Goal: Task Accomplishment & Management: Complete application form

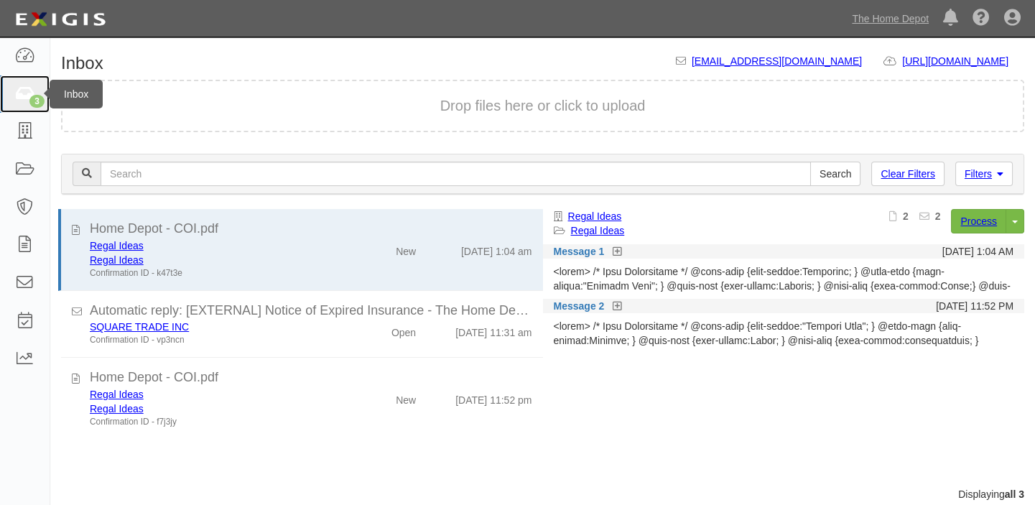
click at [14, 86] on icon at bounding box center [24, 94] width 20 height 17
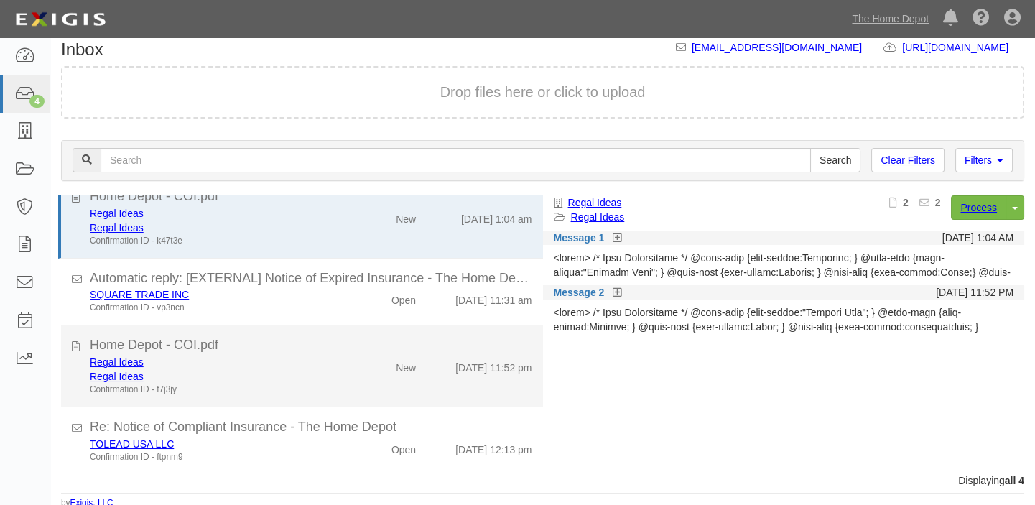
scroll to position [17, 0]
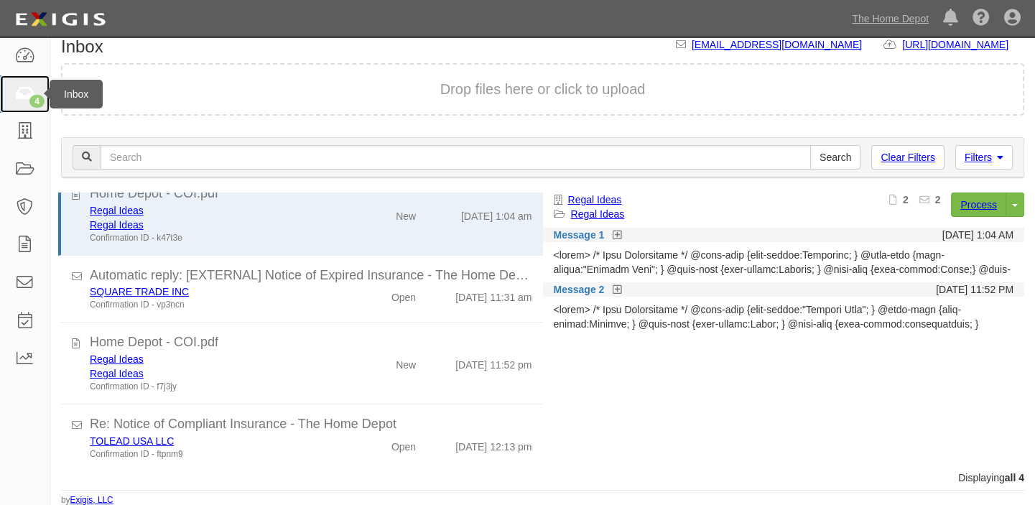
click at [21, 93] on icon at bounding box center [24, 94] width 20 height 17
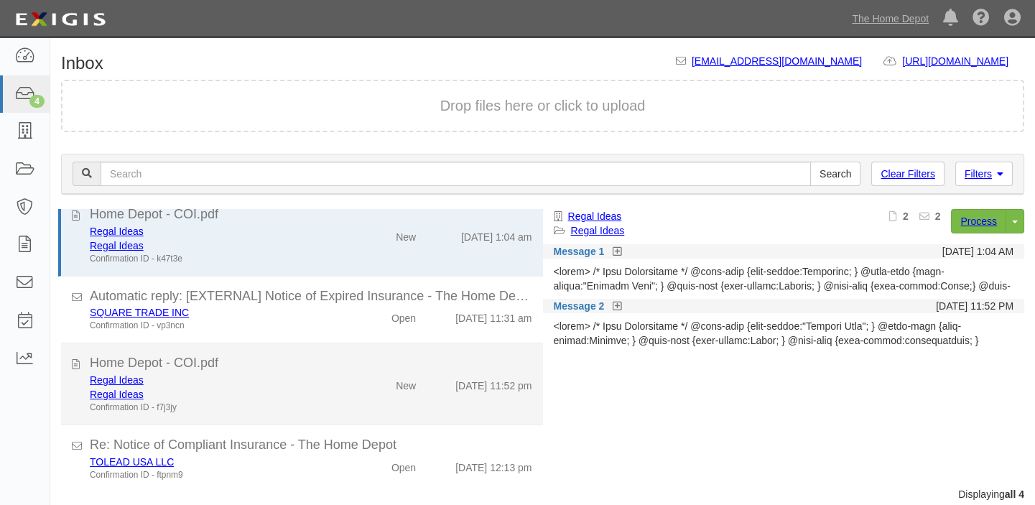
scroll to position [19, 0]
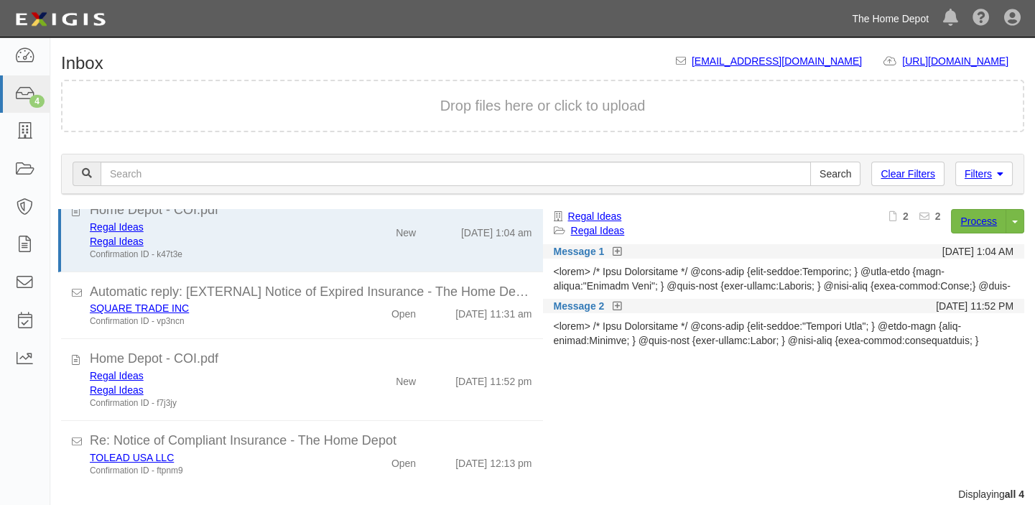
click at [915, 20] on link "The Home Depot" at bounding box center [890, 18] width 91 height 29
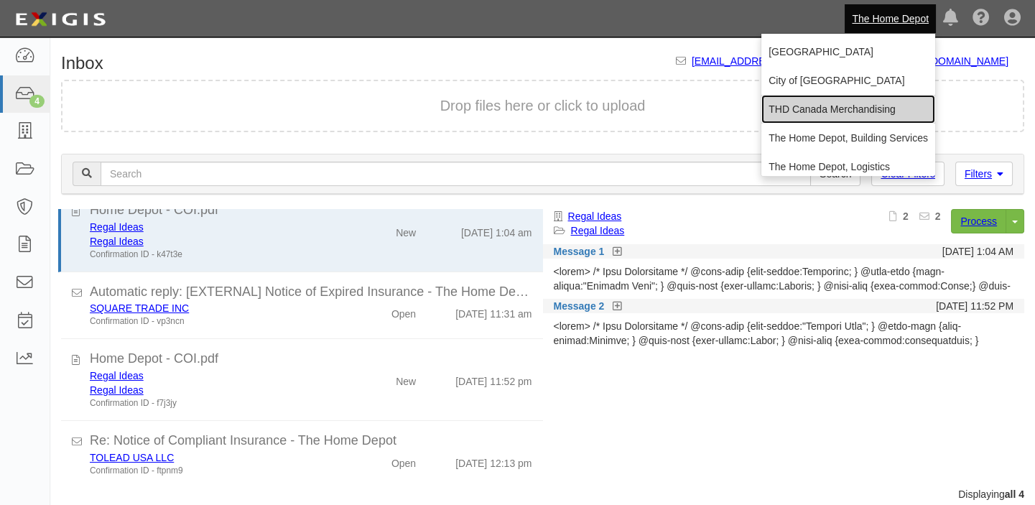
click at [828, 106] on link "THD Canada Merchandising" at bounding box center [848, 109] width 174 height 29
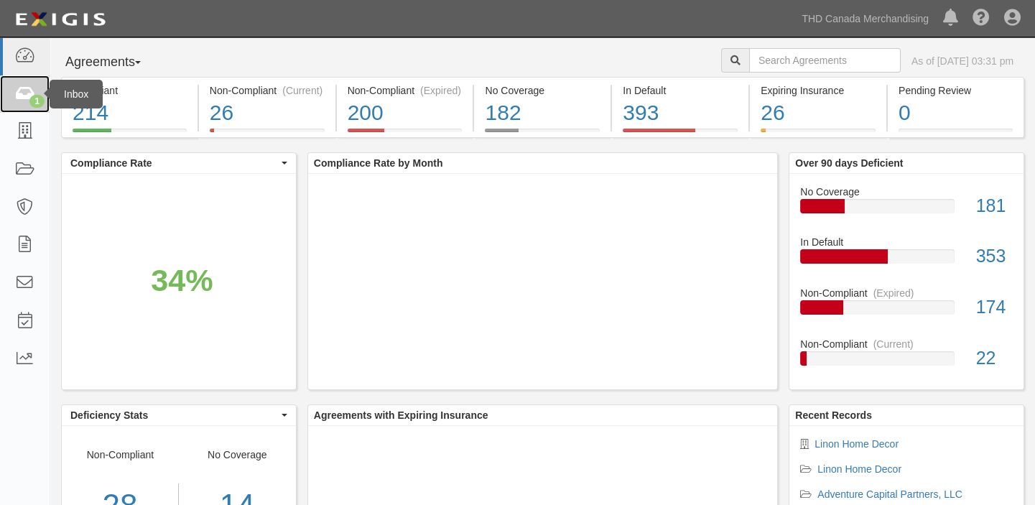
click at [15, 89] on icon at bounding box center [24, 94] width 20 height 17
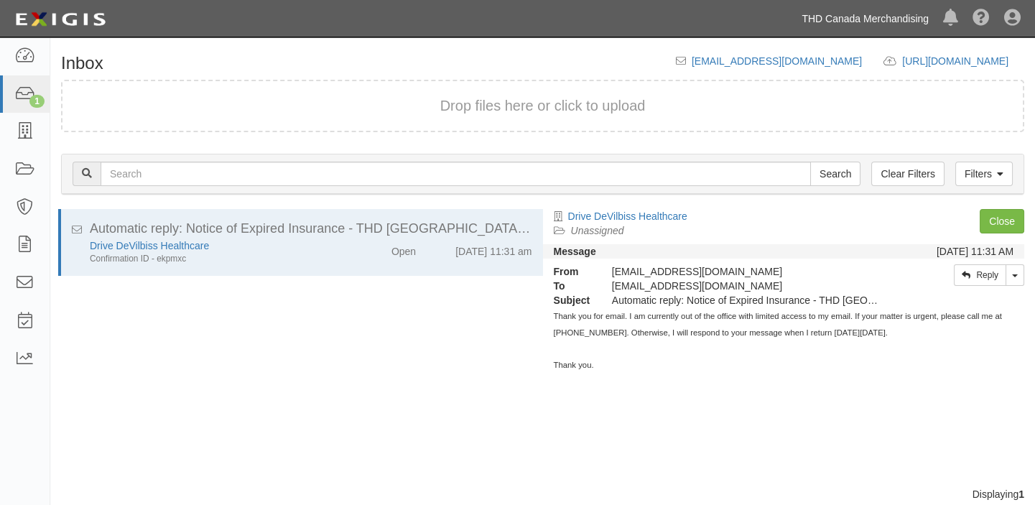
click at [824, 27] on link "THD Canada Merchandising" at bounding box center [864, 18] width 141 height 29
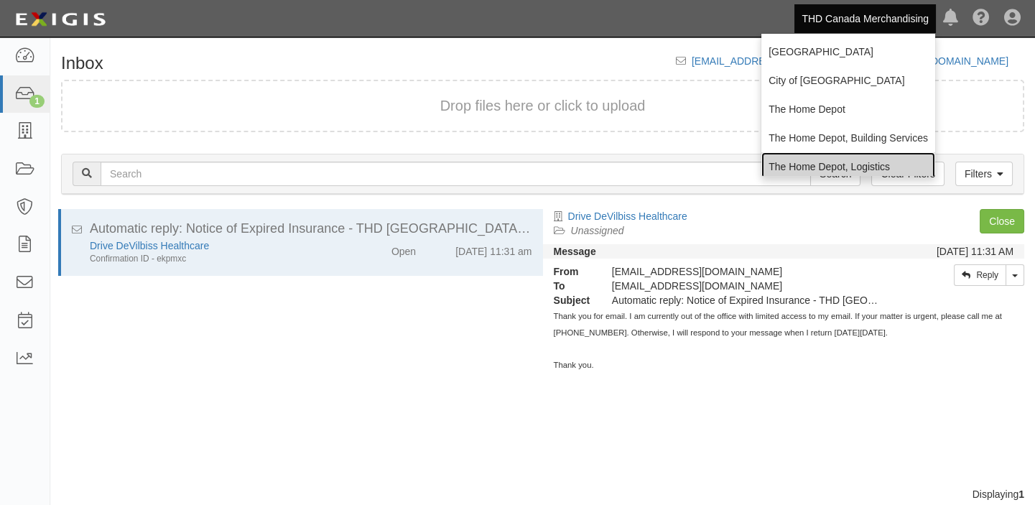
click at [832, 153] on link "The Home Depot, Logistics" at bounding box center [848, 166] width 174 height 29
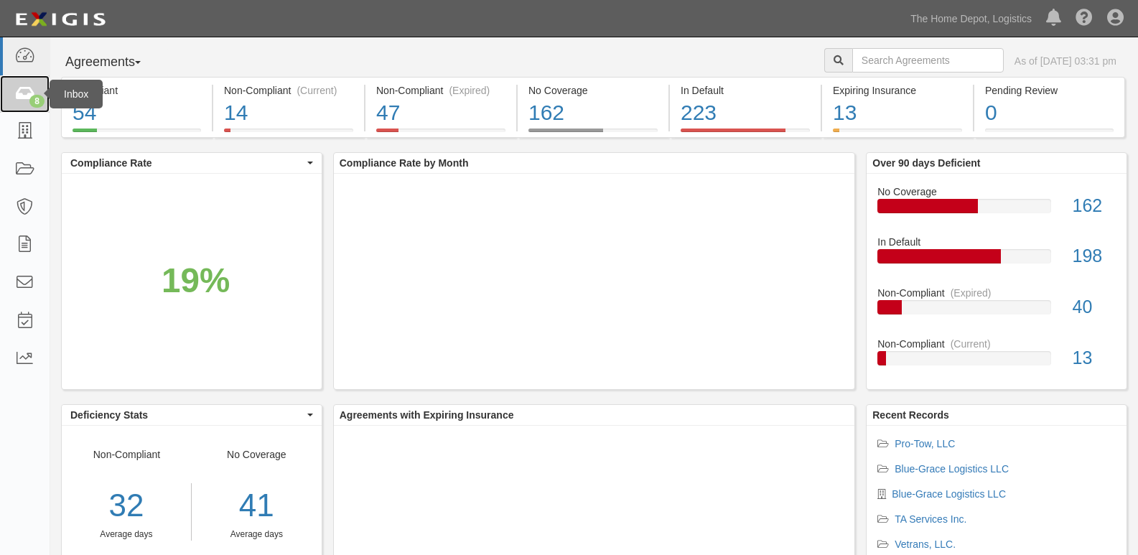
click at [43, 92] on link "8" at bounding box center [25, 94] width 50 height 38
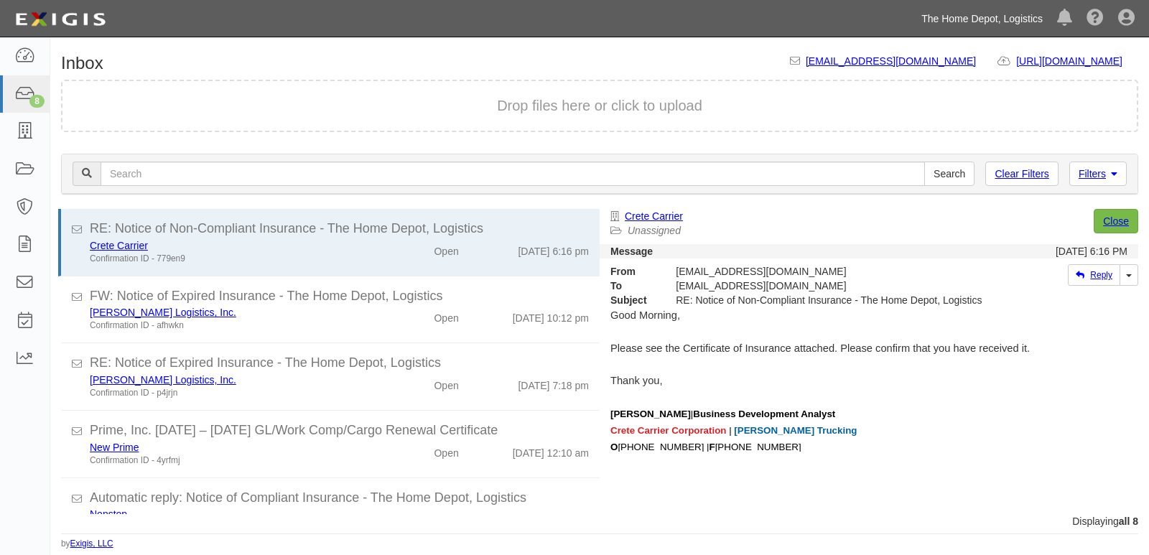
click at [967, 19] on link "The Home Depot, Logistics" at bounding box center [982, 18] width 136 height 29
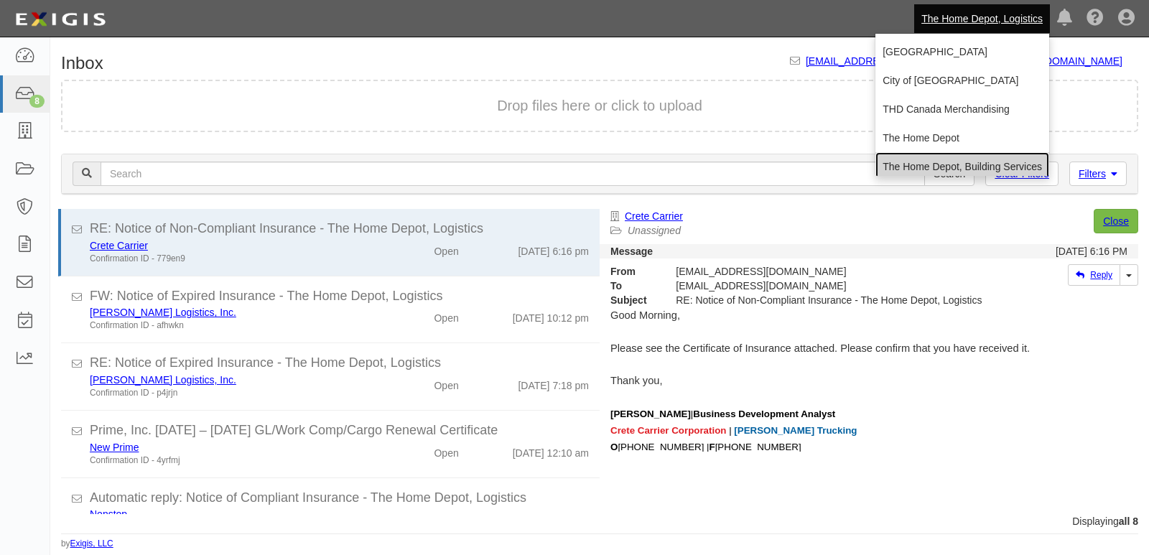
click at [941, 166] on link "The Home Depot, Building Services" at bounding box center [962, 166] width 174 height 29
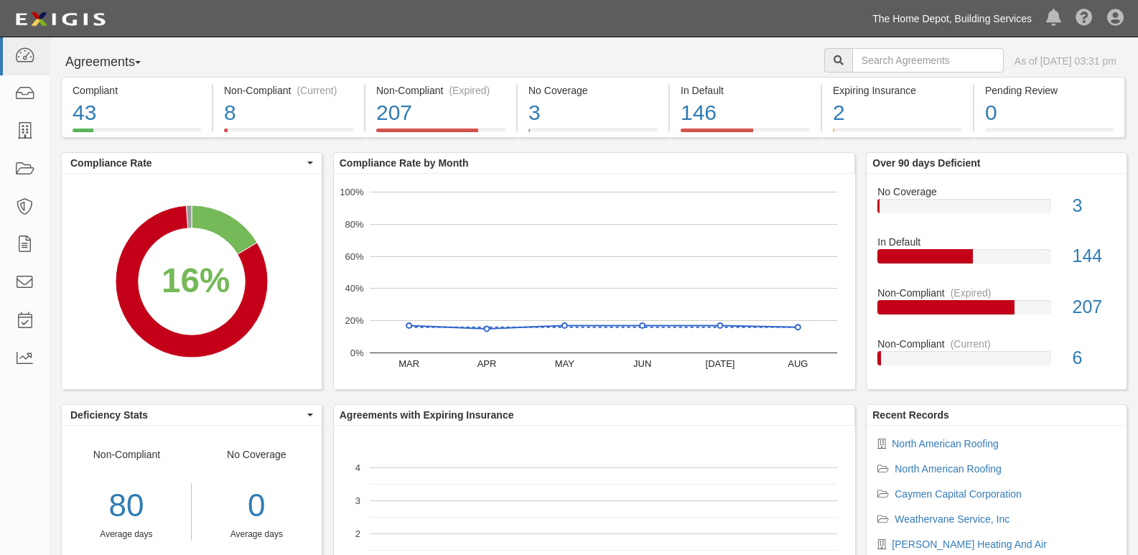
click at [977, 19] on link "The Home Depot, Building Services" at bounding box center [952, 18] width 174 height 29
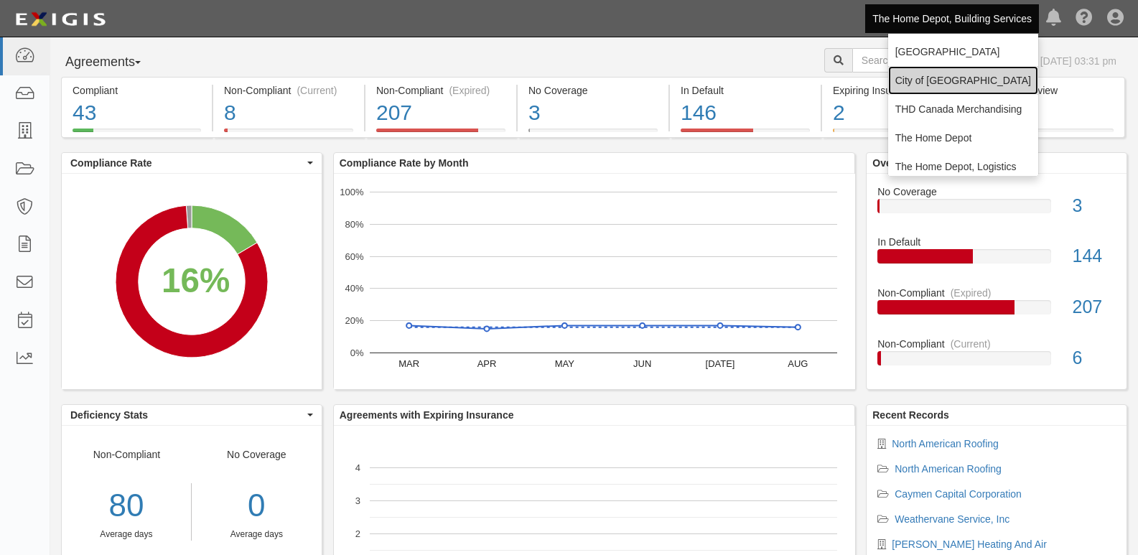
click at [942, 85] on link "City of [GEOGRAPHIC_DATA]" at bounding box center [963, 80] width 150 height 29
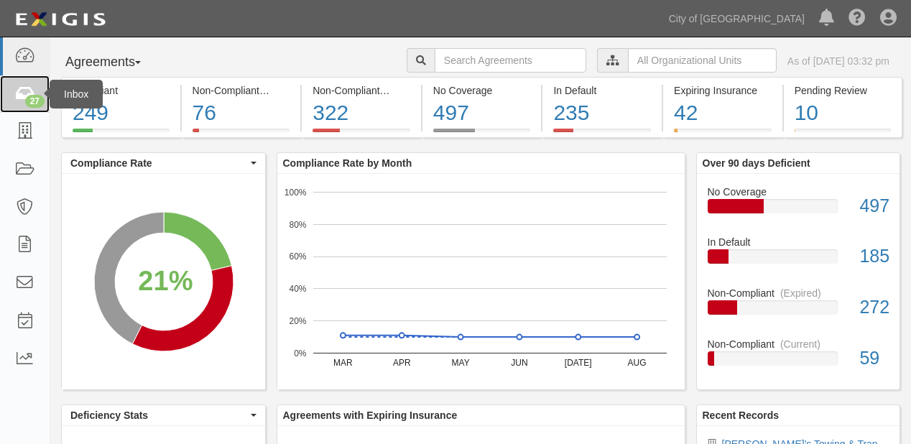
click at [1, 95] on link "27" at bounding box center [25, 94] width 50 height 38
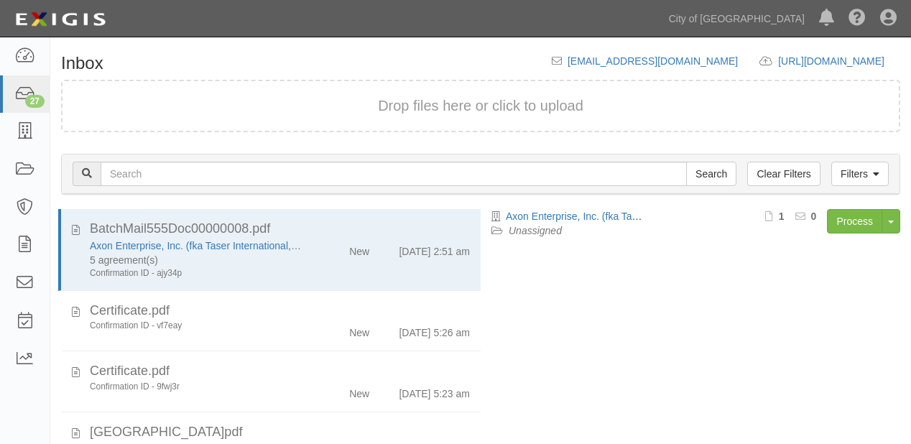
scroll to position [100, 0]
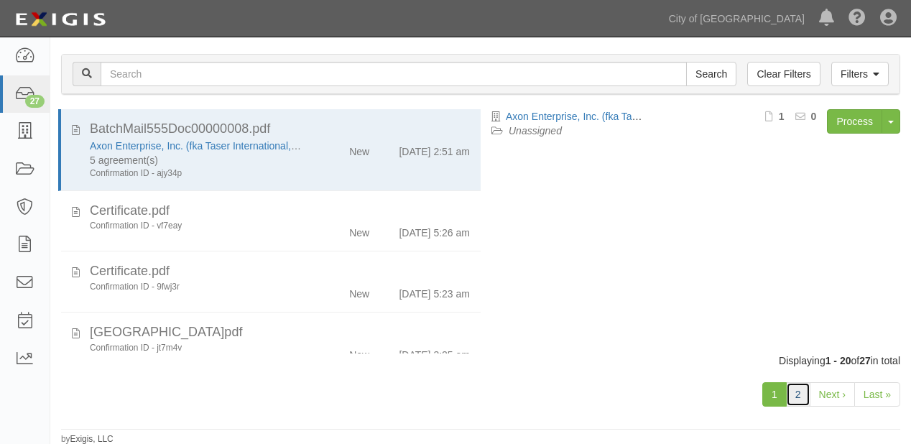
click at [801, 389] on link "2" at bounding box center [798, 394] width 24 height 24
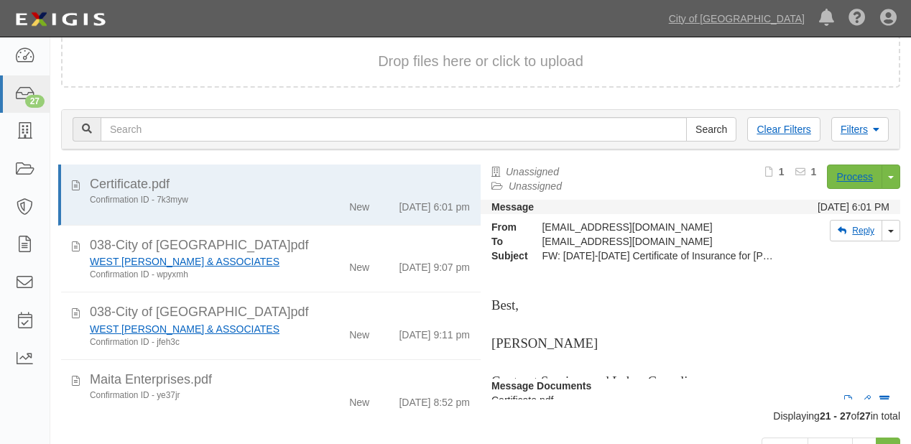
scroll to position [100, 0]
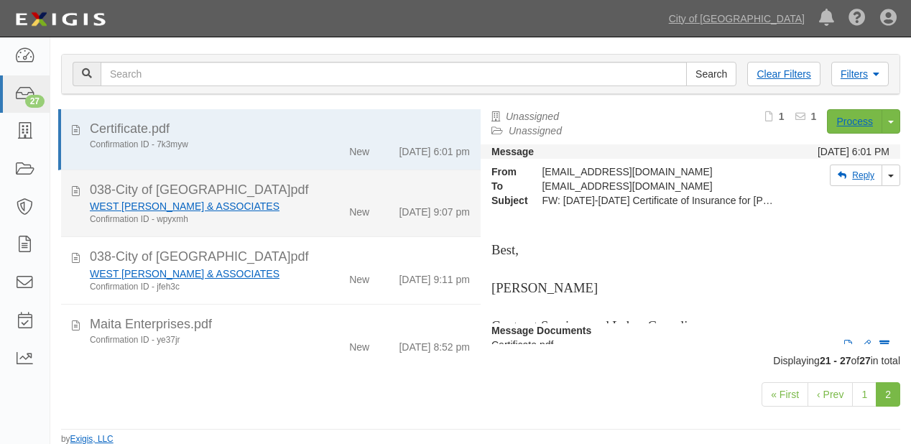
click at [360, 222] on div "WEST YOST & ASSOCIATES Confirmation ID - wpyxmh New 9/10/25 9:07 pm" at bounding box center [279, 212] width 401 height 27
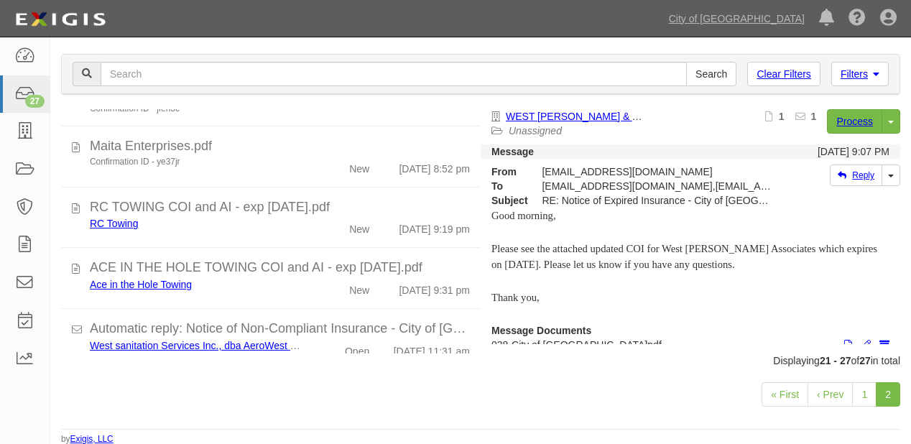
scroll to position [207, 0]
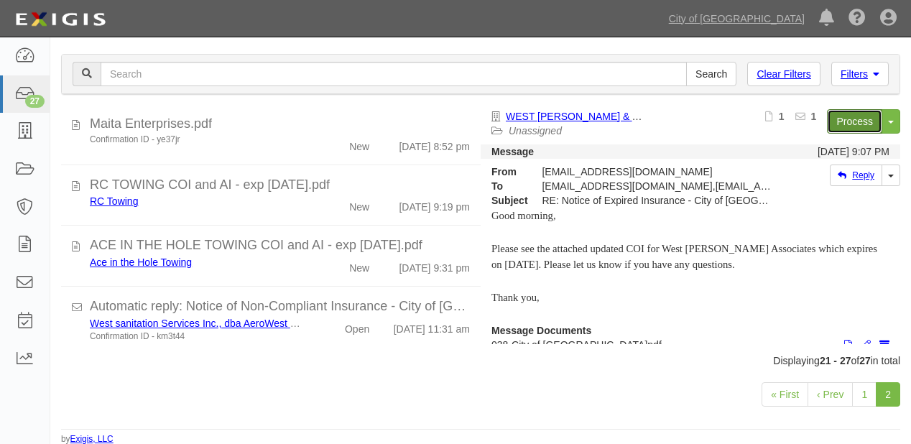
click at [834, 121] on link "Process" at bounding box center [854, 121] width 55 height 24
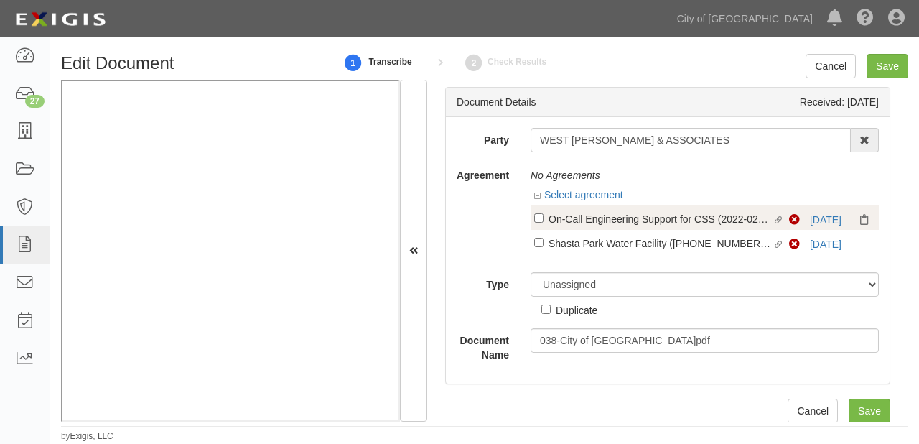
click at [632, 227] on label "Linked agreement On-Call Engineering Support for CSS (2022-0293) Linked agreeme…" at bounding box center [661, 219] width 255 height 19
click at [544, 223] on input "Linked agreement On-Call Engineering Support for CSS (2022-0293) Linked agreeme…" at bounding box center [538, 217] width 9 height 9
checkbox input "true"
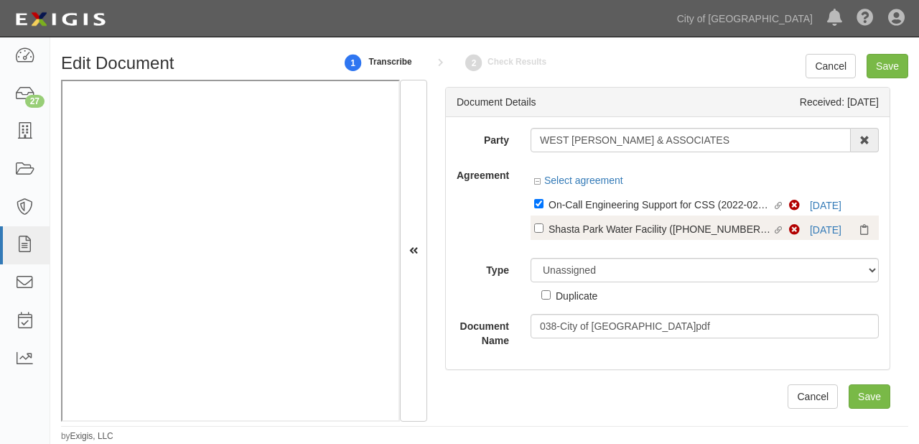
click at [632, 228] on div "Shasta Park Water Facility (2016-1011-17 (PL Only))" at bounding box center [661, 228] width 224 height 16
click at [544, 228] on input "Linked agreement Shasta Park Water Facility (2016-1011-17 (PL Only)) Linked agr…" at bounding box center [538, 227] width 9 height 9
checkbox input "true"
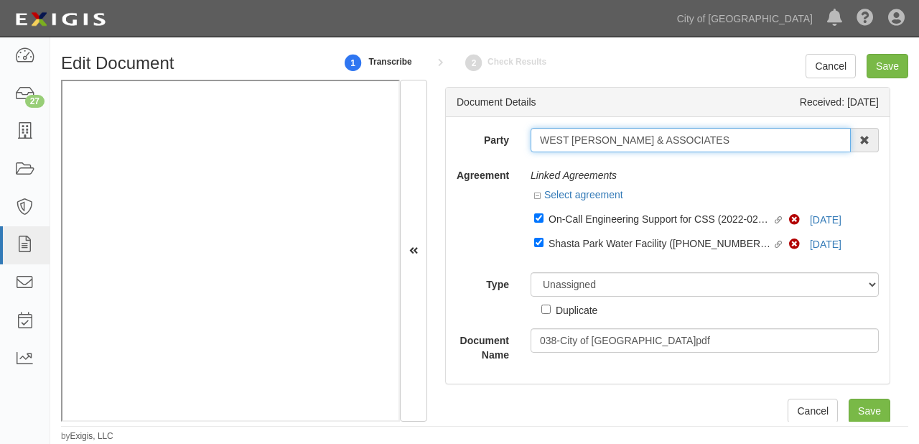
drag, startPoint x: 536, startPoint y: 142, endPoint x: 711, endPoint y: 144, distance: 175.2
click at [711, 144] on input "WEST [PERSON_NAME] & ASSOCIATES" at bounding box center [691, 140] width 320 height 24
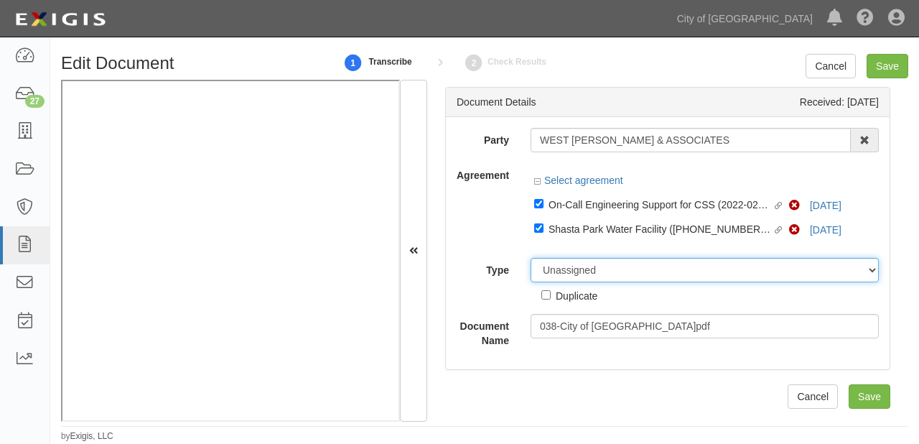
click at [577, 260] on select "Unassigned Binder Cancellation Notice Certificate Contract Endorsement Insuranc…" at bounding box center [705, 270] width 348 height 24
select select "CertificateDetail"
click at [531, 259] on select "Unassigned Binder Cancellation Notice Certificate Contract Endorsement Insuranc…" at bounding box center [705, 270] width 348 height 24
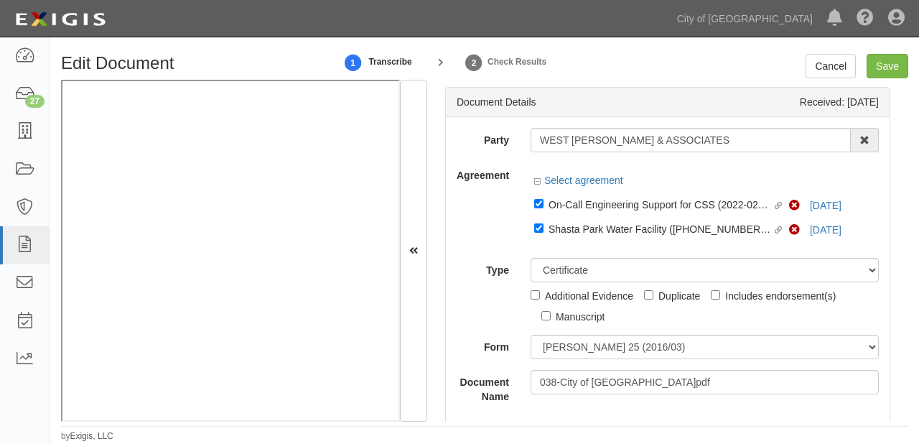
click at [358, 420] on iframe at bounding box center [230, 251] width 339 height 342
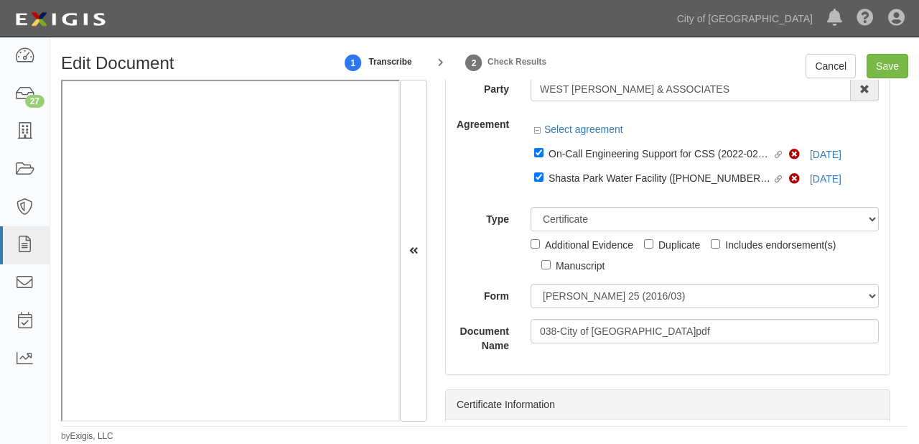
scroll to position [115, 0]
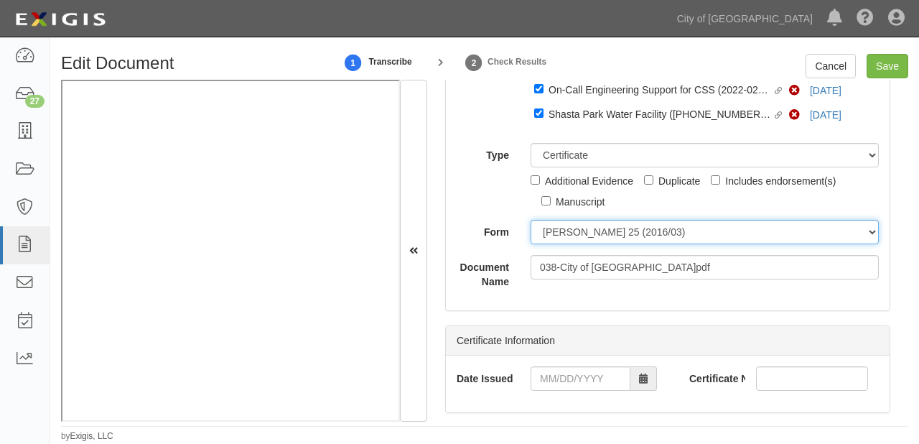
click at [557, 238] on select "ACORD 25 (2016/03) ACORD 101 ACORD 855 NY (2014/05) General" at bounding box center [705, 232] width 348 height 24
select select "GeneralFormDetail"
click at [531, 220] on select "ACORD 25 (2016/03) ACORD 101 ACORD 855 NY (2014/05) General" at bounding box center [705, 232] width 348 height 24
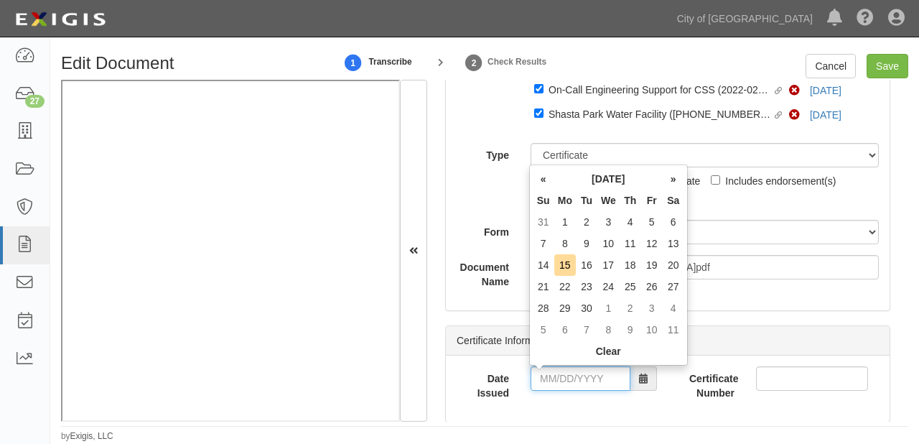
click at [569, 382] on input "Date Issued" at bounding box center [581, 378] width 100 height 24
click at [543, 183] on th "«" at bounding box center [544, 179] width 22 height 22
click at [633, 304] on td "28" at bounding box center [631, 308] width 22 height 22
type input "08/28/2025"
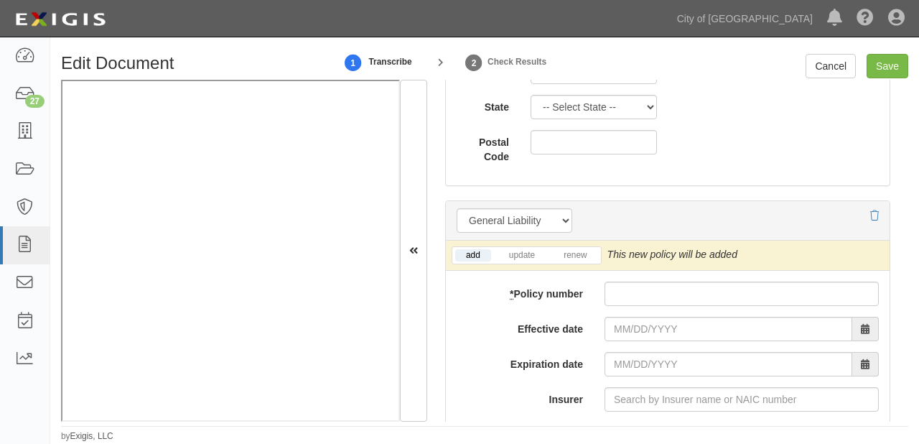
scroll to position [1092, 0]
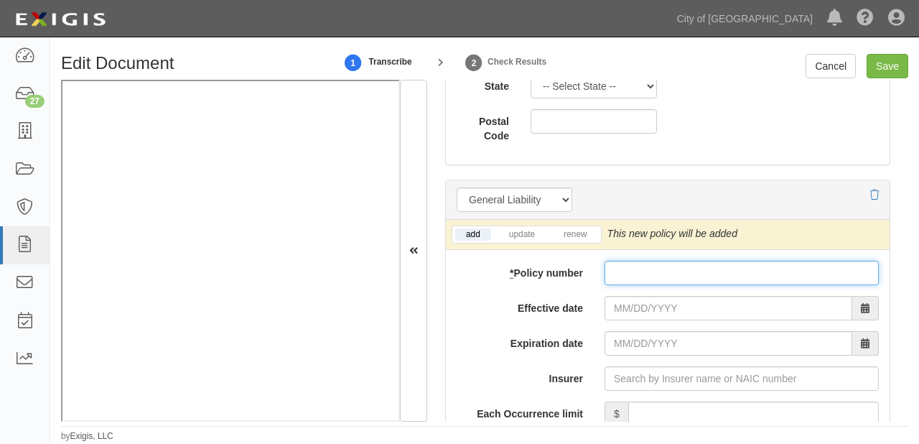
click at [638, 282] on input "* Policy number" at bounding box center [742, 273] width 274 height 24
paste input "PSB0009675"
type input "PSB0009675"
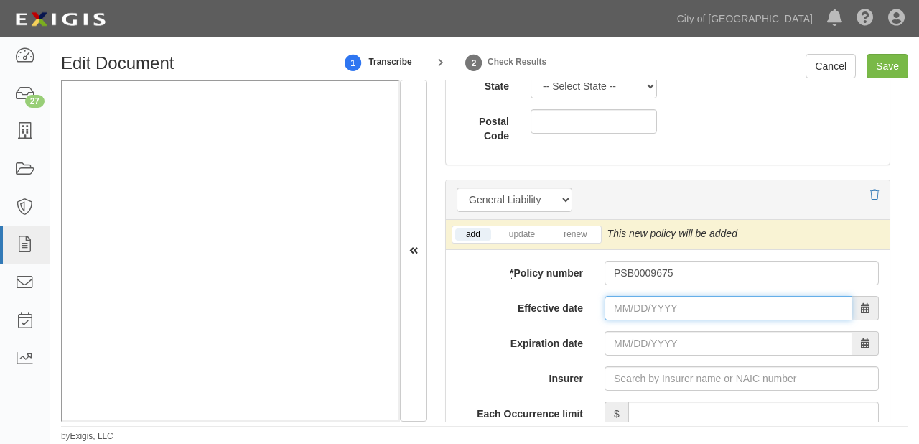
click at [630, 310] on input "Effective date" at bounding box center [729, 308] width 248 height 24
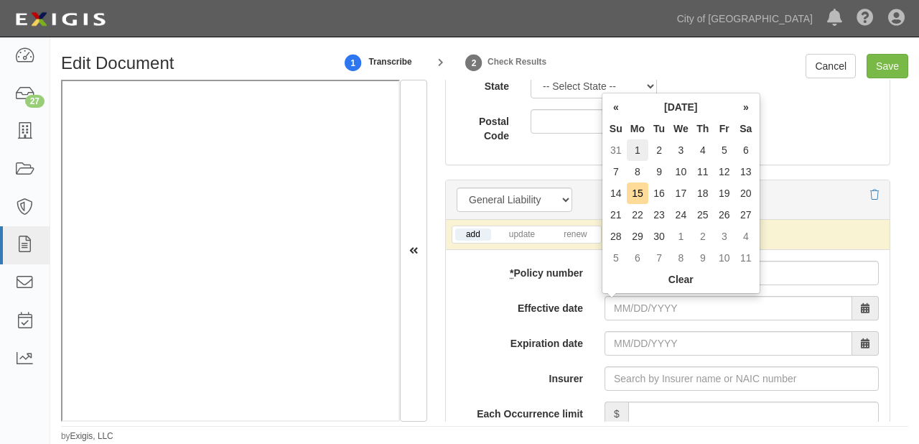
click at [643, 152] on td "1" at bounding box center [638, 150] width 22 height 22
type input "09/01/2025"
type input "09/01/2026"
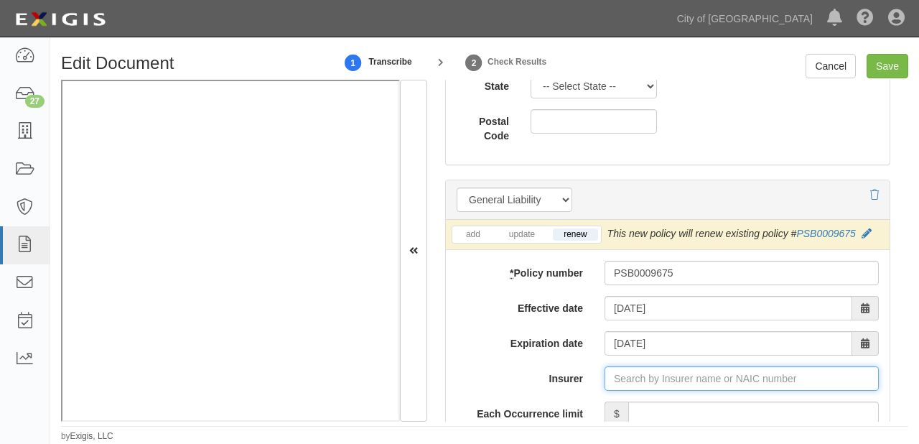
click at [632, 385] on input "Insurer" at bounding box center [742, 378] width 274 height 24
type input "180 Seguros S.A. (0) NR Rating"
type input "1"
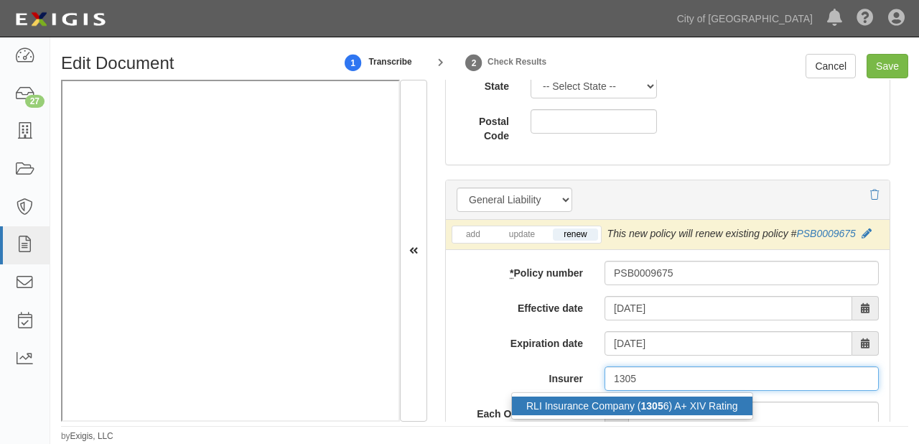
click at [641, 411] on div "RLI Insurance Company ( 1305 6) A+ XIV Rating" at bounding box center [632, 405] width 241 height 19
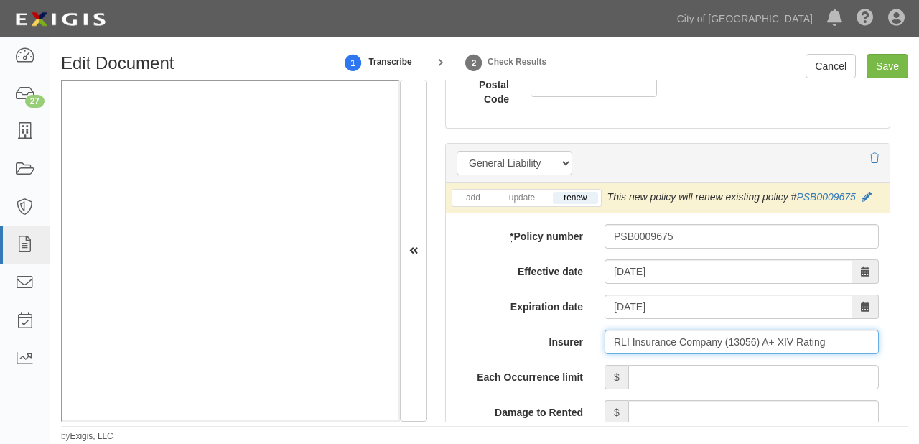
scroll to position [1149, 0]
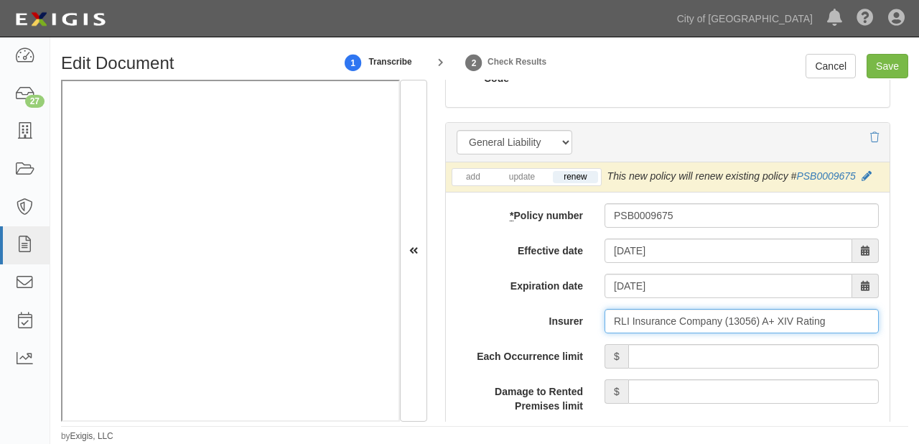
type input "RLI Insurance Company (13056) A+ XIV Rating"
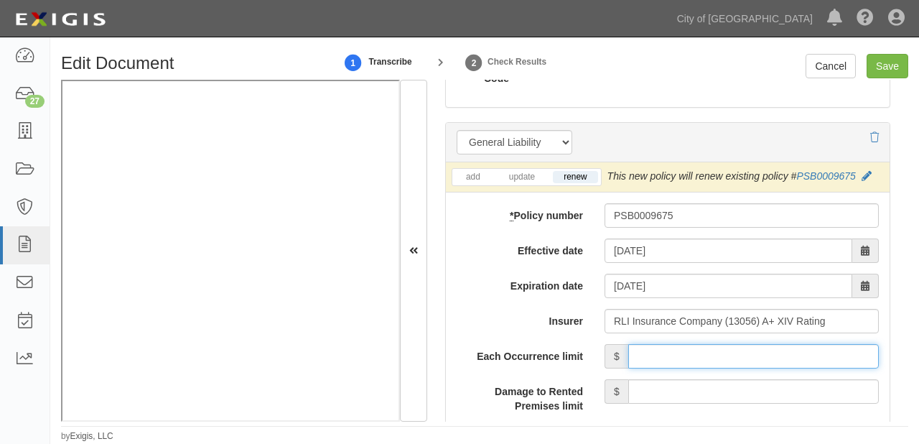
click at [696, 349] on input "Each Occurrence limit" at bounding box center [753, 356] width 251 height 24
type input "1,000,000"
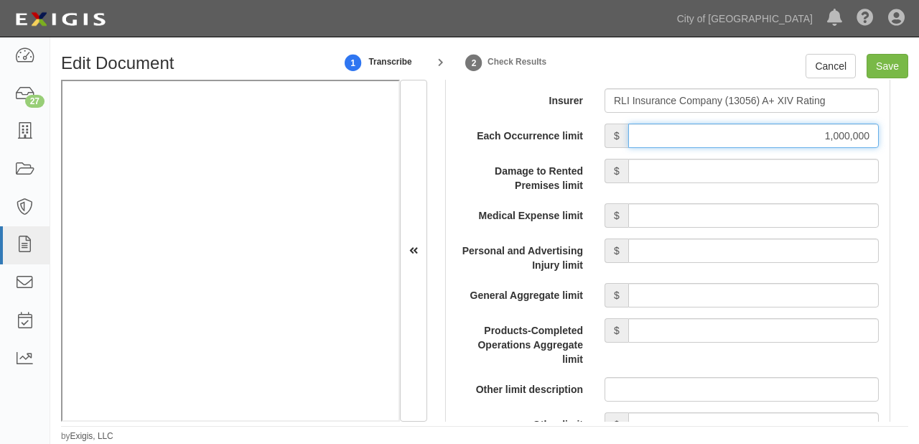
scroll to position [1379, 0]
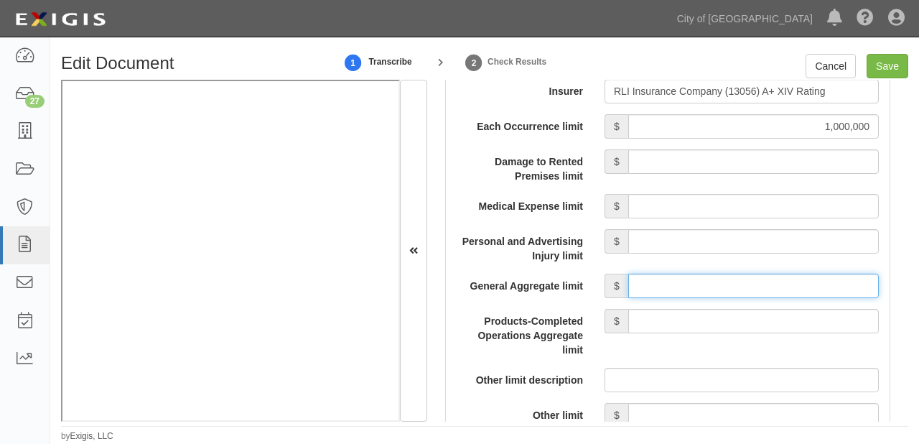
click at [713, 294] on input "General Aggregate limit" at bounding box center [753, 286] width 251 height 24
type input "2,000,000"
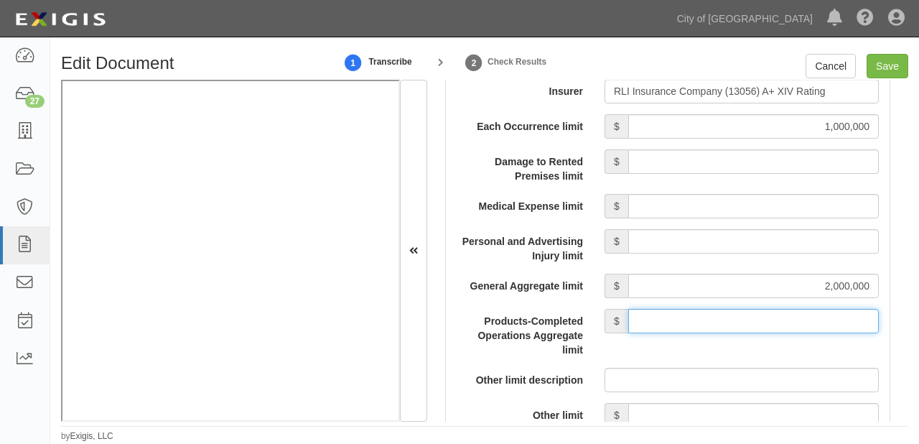
click at [729, 315] on input "Products-Completed Operations Aggregate limit" at bounding box center [753, 321] width 251 height 24
type input "2,000,000"
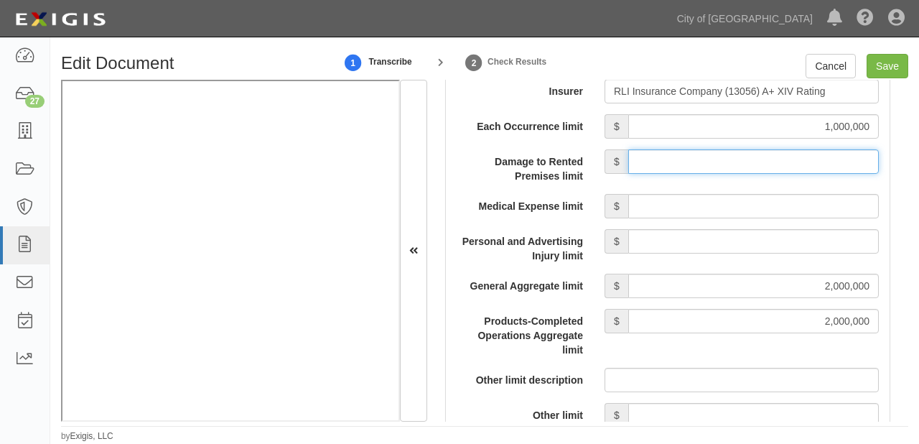
click at [735, 169] on input "Damage to Rented Premises limit" at bounding box center [753, 161] width 251 height 24
type input "1,000,000"
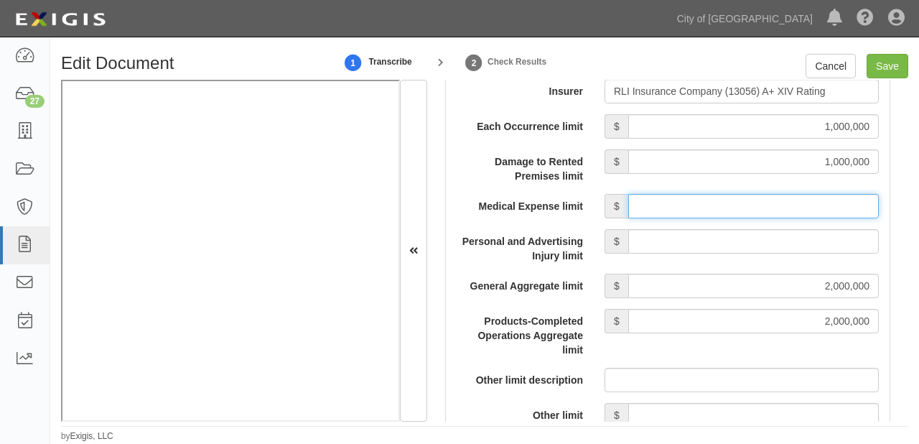
click at [761, 212] on input "Medical Expense limit" at bounding box center [753, 206] width 251 height 24
type input "10,000"
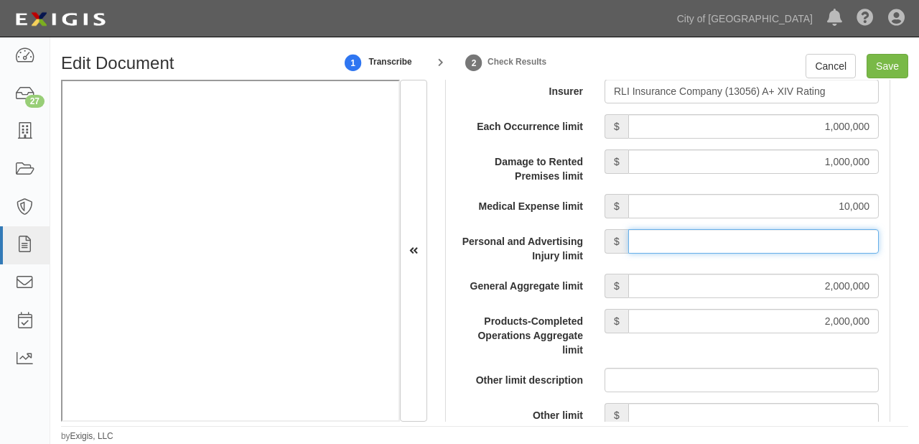
click at [740, 231] on input "Personal and Advertising Injury limit" at bounding box center [753, 241] width 251 height 24
type input "1,000,000"
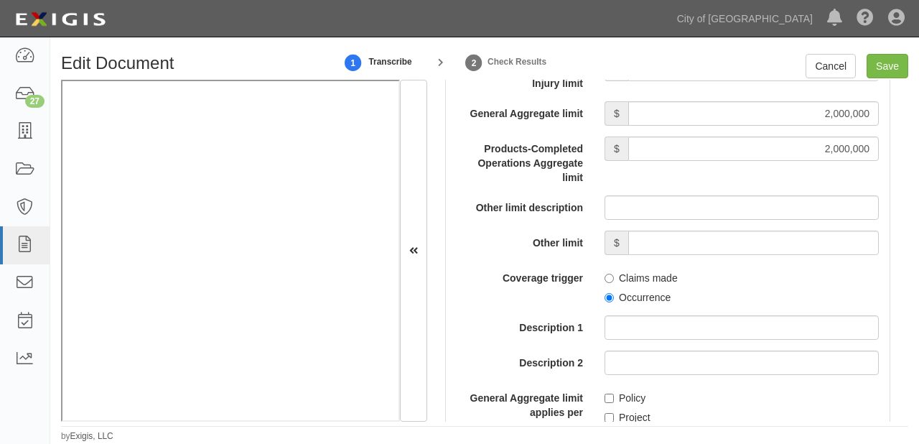
scroll to position [1609, 0]
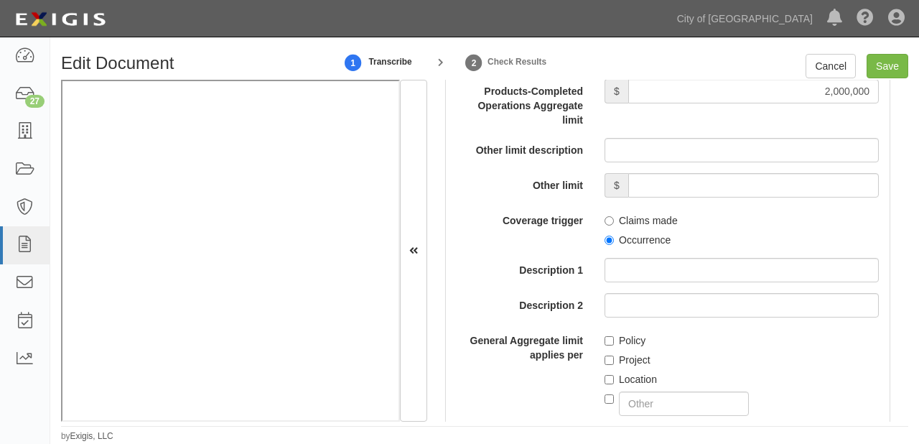
click at [627, 245] on label "Occurrence" at bounding box center [638, 240] width 66 height 14
click at [614, 245] on input "Occurrence" at bounding box center [609, 240] width 9 height 9
radio input "true"
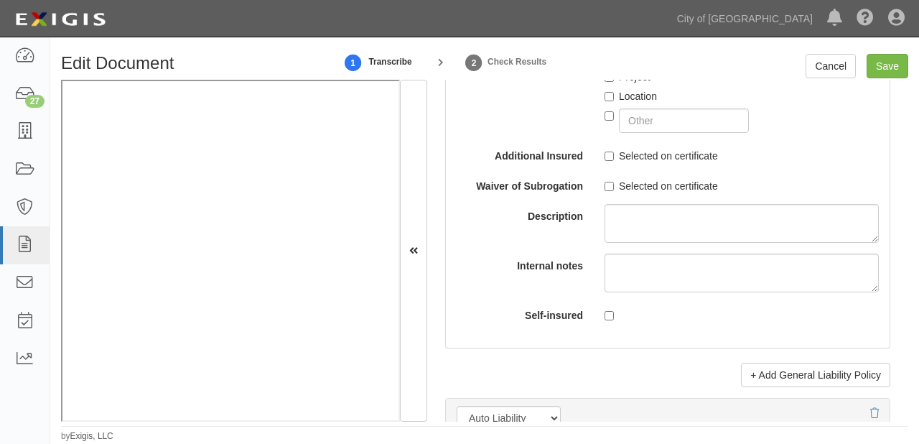
scroll to position [2011, 0]
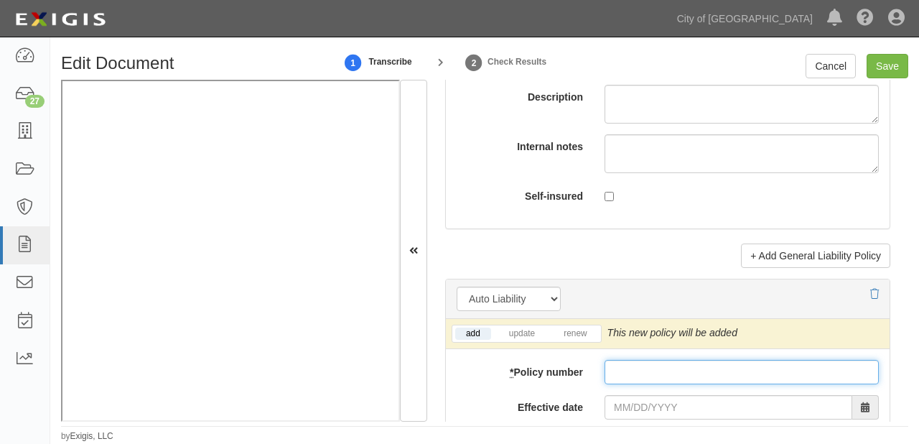
click at [641, 366] on input "* Policy number" at bounding box center [742, 372] width 274 height 24
paste input "PSA0003122"
type input "PSA0003122"
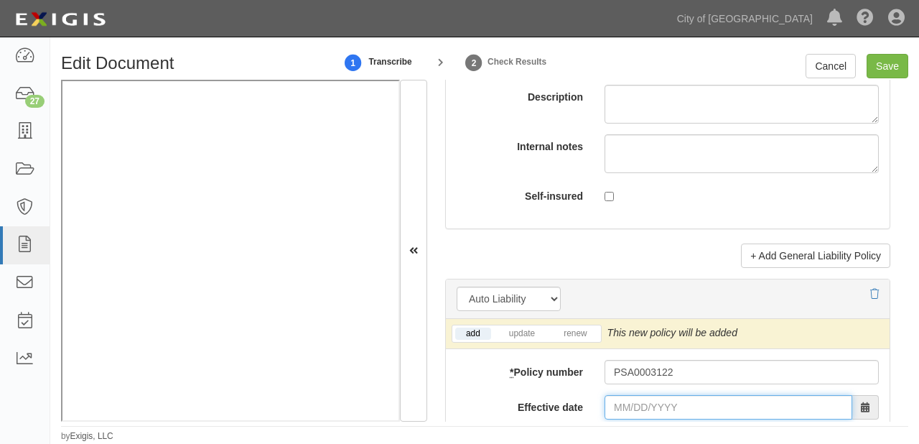
click at [643, 400] on input "Effective date" at bounding box center [729, 407] width 248 height 24
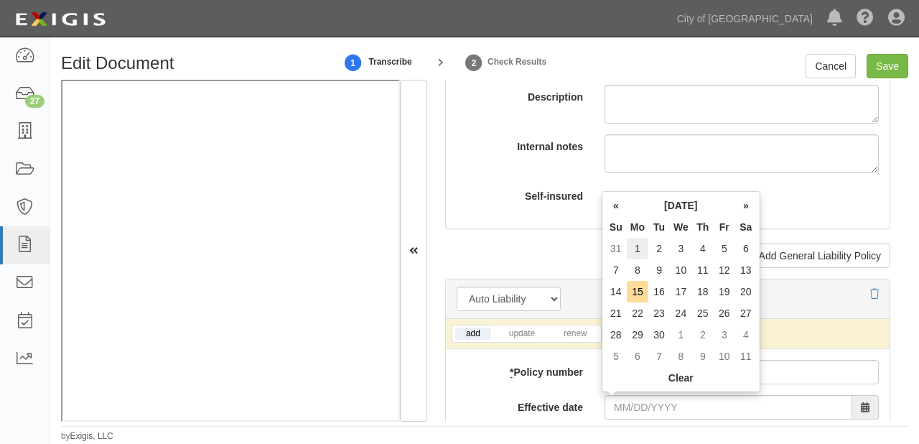
click at [637, 246] on td "1" at bounding box center [638, 249] width 22 height 22
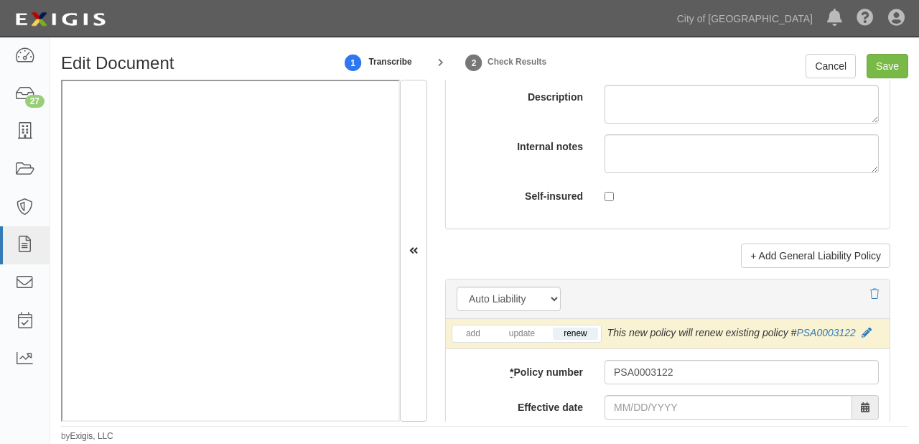
type input "09/01/2025"
type input "09/01/2026"
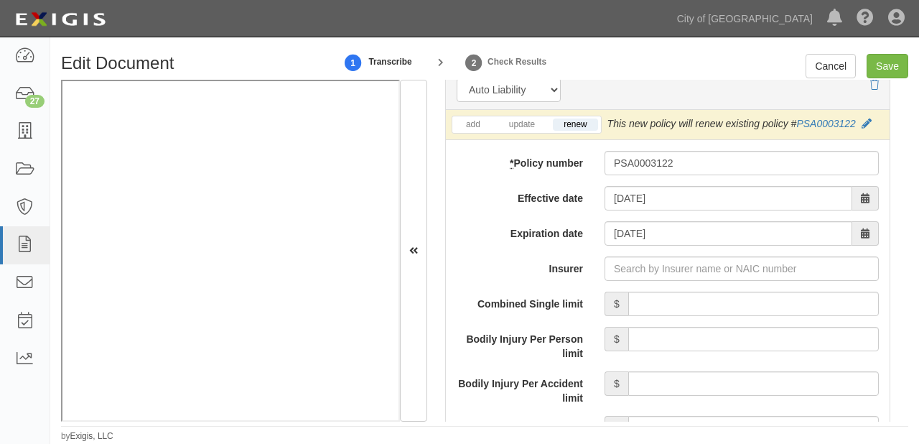
scroll to position [2355, 0]
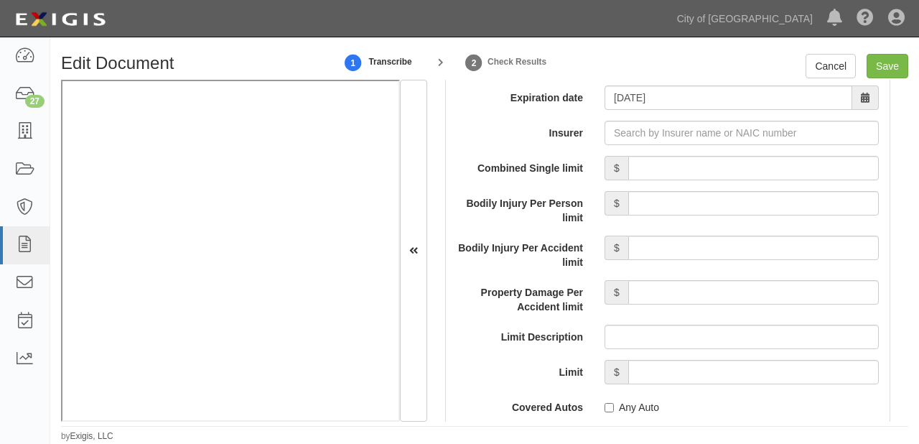
drag, startPoint x: 620, startPoint y: 409, endPoint x: 622, endPoint y: 398, distance: 11.0
click at [620, 409] on label "Any Auto" at bounding box center [632, 407] width 55 height 14
click at [614, 409] on input "Any Auto" at bounding box center [609, 407] width 9 height 9
checkbox input "true"
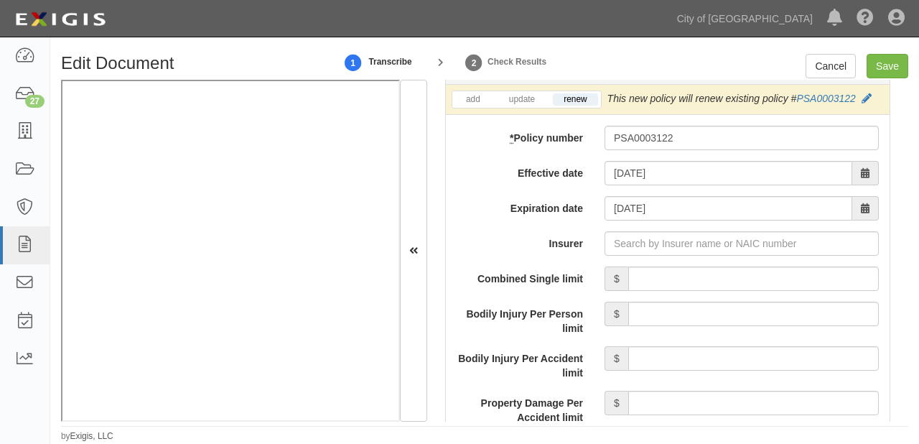
scroll to position [2241, 0]
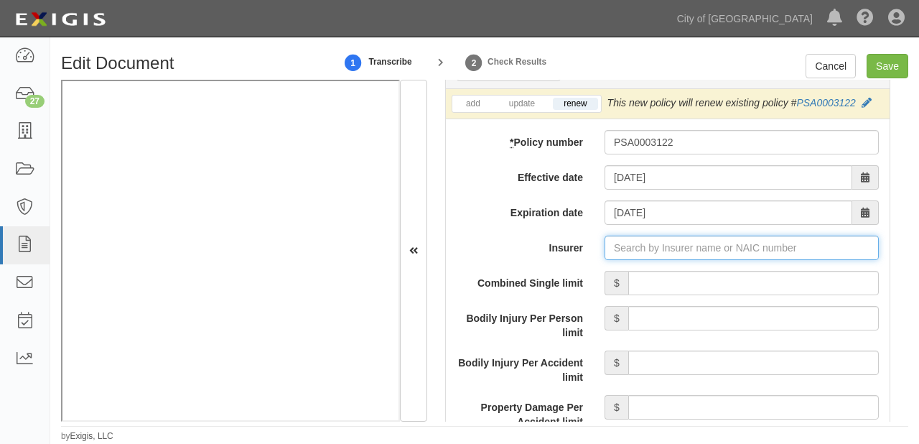
click at [654, 246] on input "Insurer" at bounding box center [742, 248] width 274 height 24
type input "180 Seguros S.A. (0) NR Rating"
type input "1"
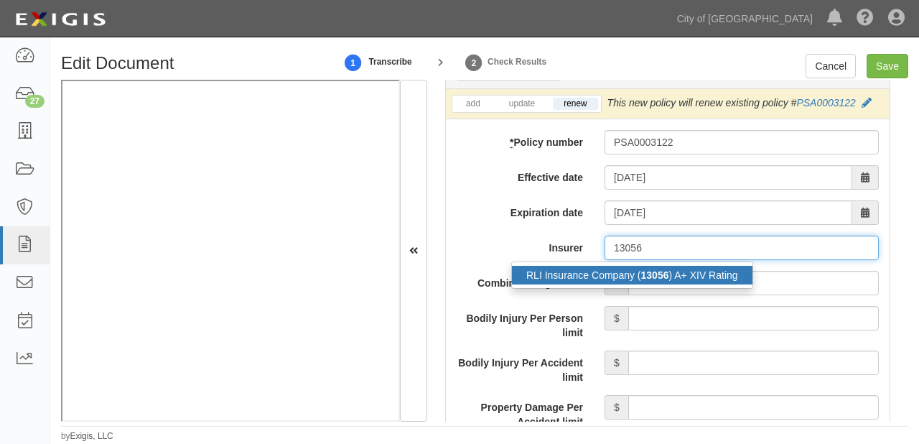
click at [668, 274] on div "RLI Insurance Company ( 13056 ) A+ XIV Rating" at bounding box center [632, 275] width 241 height 19
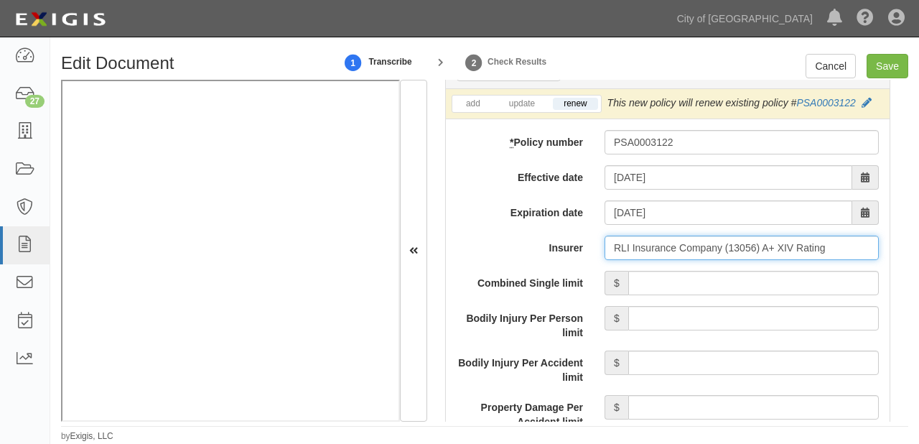
type input "RLI Insurance Company (13056) A+ XIV Rating"
click at [669, 274] on input "Combined Single limit" at bounding box center [753, 283] width 251 height 24
type input "1,000,000"
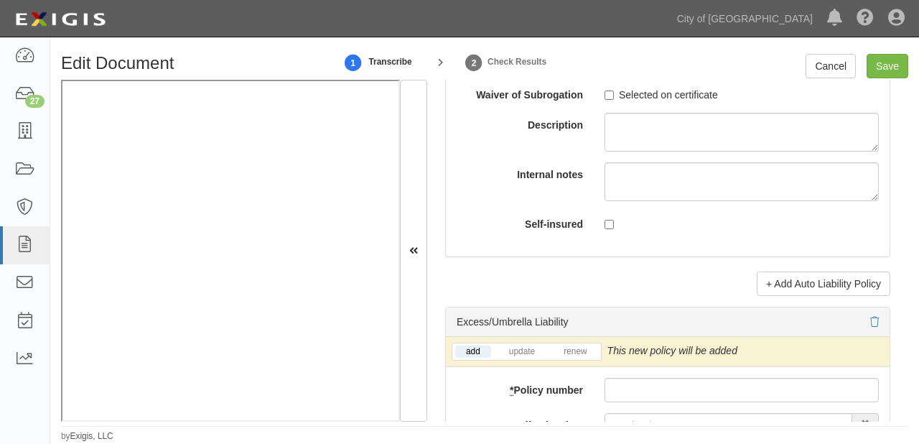
scroll to position [2872, 0]
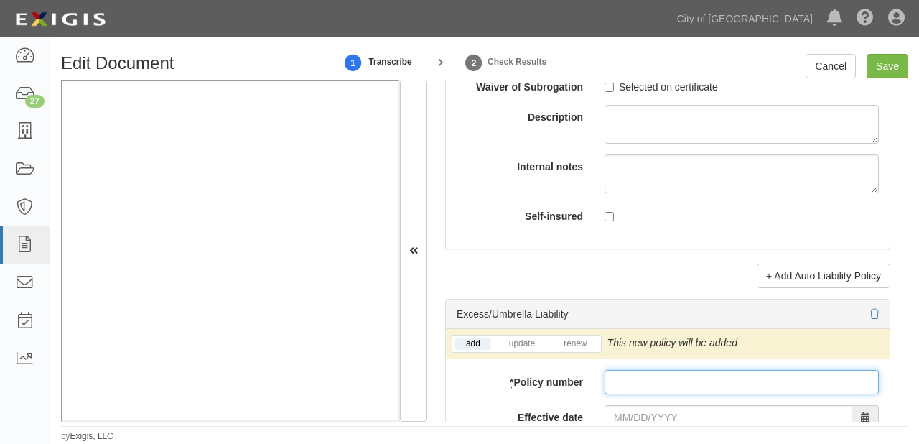
click at [633, 383] on input "* Policy number" at bounding box center [742, 382] width 274 height 24
paste input "PSE0004755"
type input "PSE0004755"
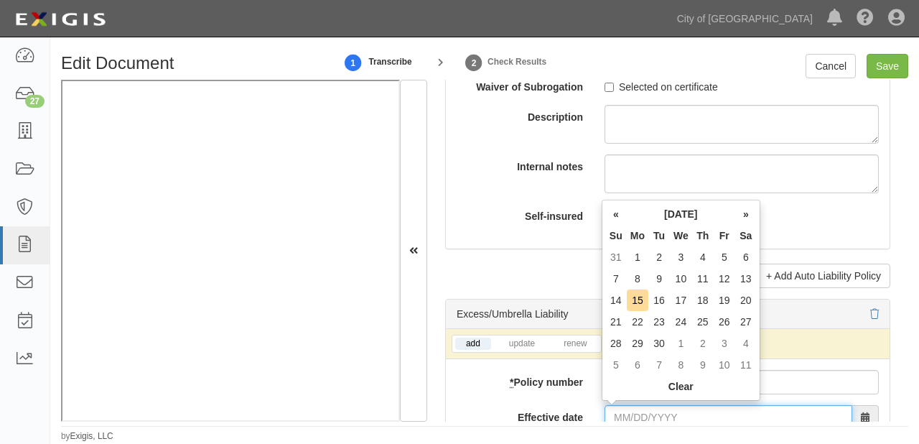
click at [634, 407] on input "Effective date" at bounding box center [729, 417] width 248 height 24
click at [629, 256] on td "1" at bounding box center [638, 257] width 22 height 22
type input "09/01/2025"
type input "09/01/2026"
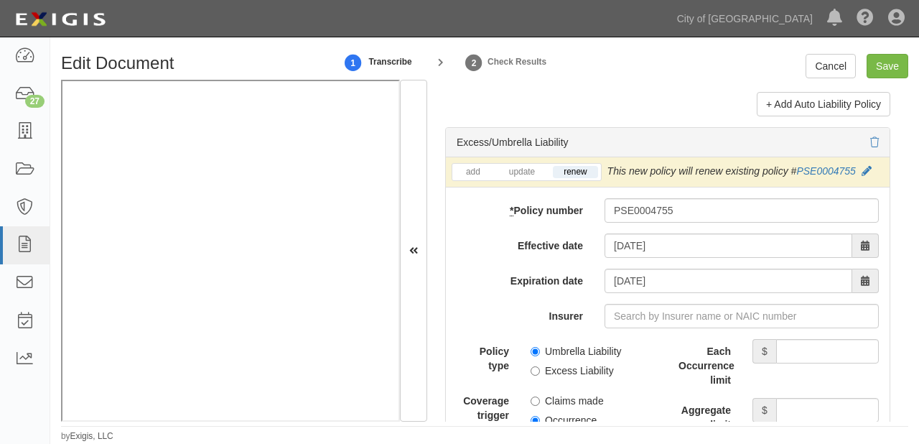
scroll to position [3045, 0]
click at [805, 350] on input "Each Occurrence limit" at bounding box center [827, 350] width 103 height 24
type input "5,000,000"
click at [810, 414] on input "Aggregate limit" at bounding box center [827, 409] width 103 height 24
type input "5,000,000"
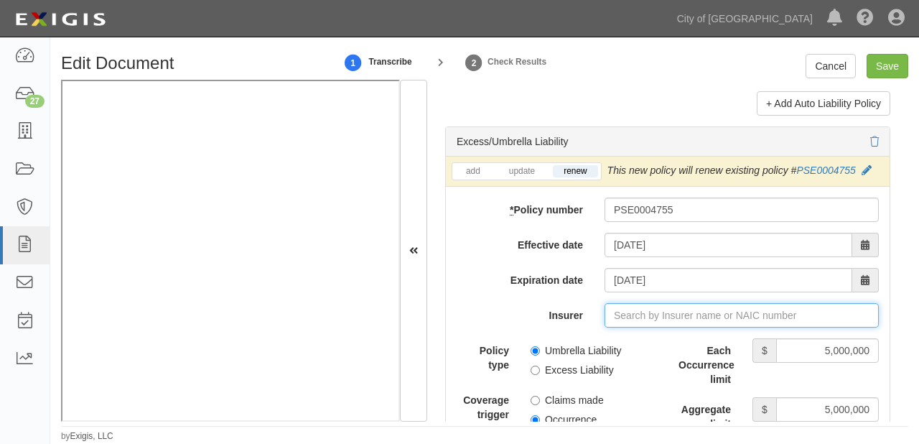
click at [730, 311] on input "Insurer" at bounding box center [742, 315] width 274 height 24
click at [768, 325] on input "Insurer" at bounding box center [742, 315] width 274 height 24
type input "180 Seguros S.A. (0) NR Rating"
type input "1"
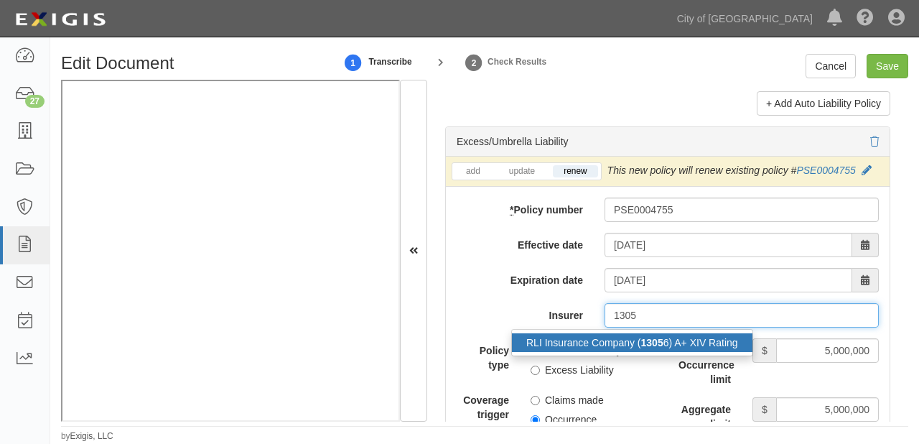
click at [725, 347] on div "RLI Insurance Company ( 1305 6) A+ XIV Rating" at bounding box center [632, 342] width 241 height 19
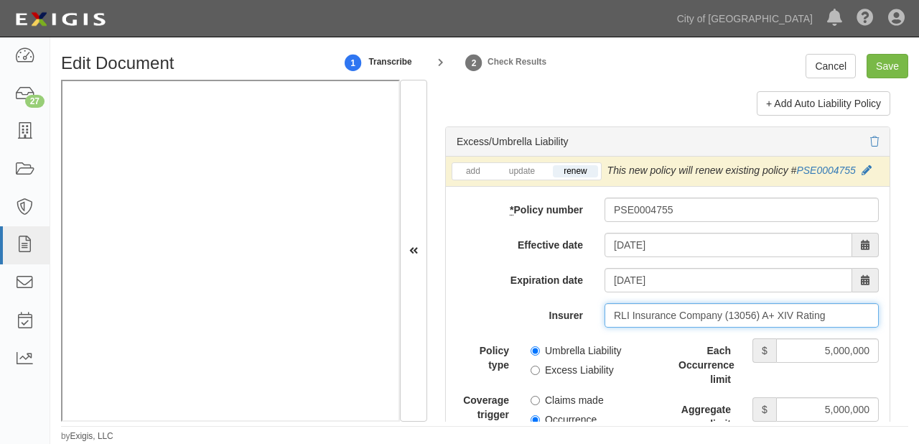
type input "RLI Insurance Company (13056) A+ XIV Rating"
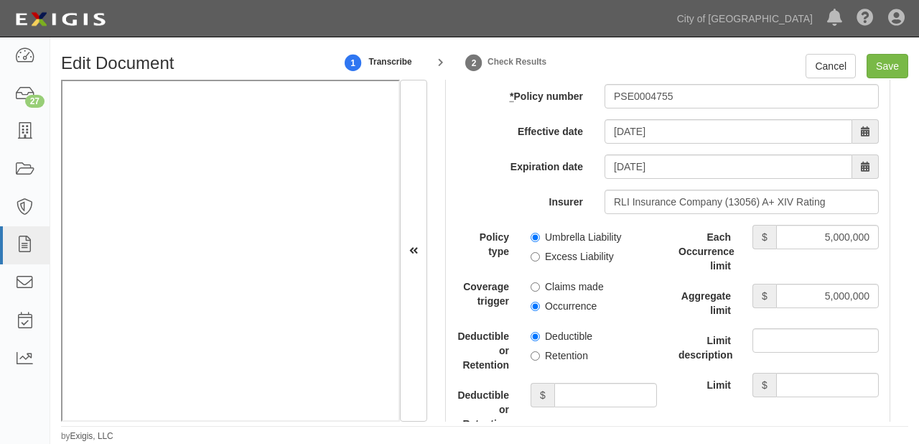
scroll to position [3160, 0]
click at [549, 255] on label "Excess Liability" at bounding box center [572, 255] width 83 height 14
click at [540, 255] on input "Excess Liability" at bounding box center [535, 255] width 9 height 9
radio input "true"
click at [549, 297] on label "Occurrence" at bounding box center [564, 304] width 66 height 14
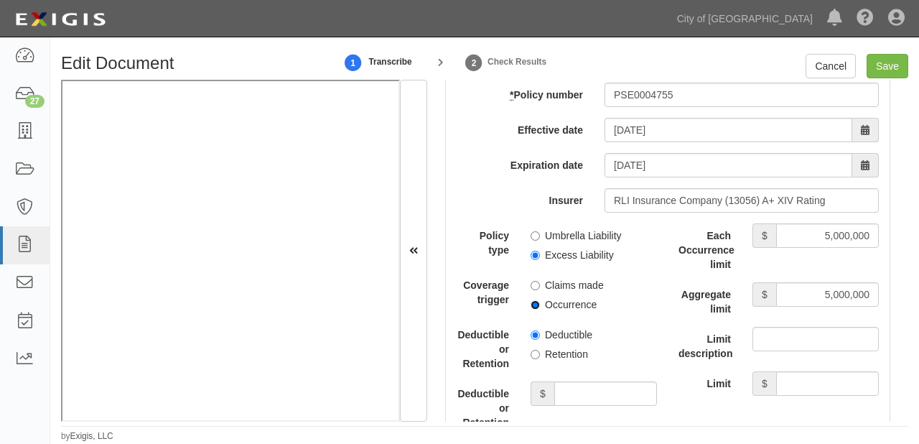
click at [540, 300] on input "Occurrence" at bounding box center [535, 304] width 9 height 9
radio input "true"
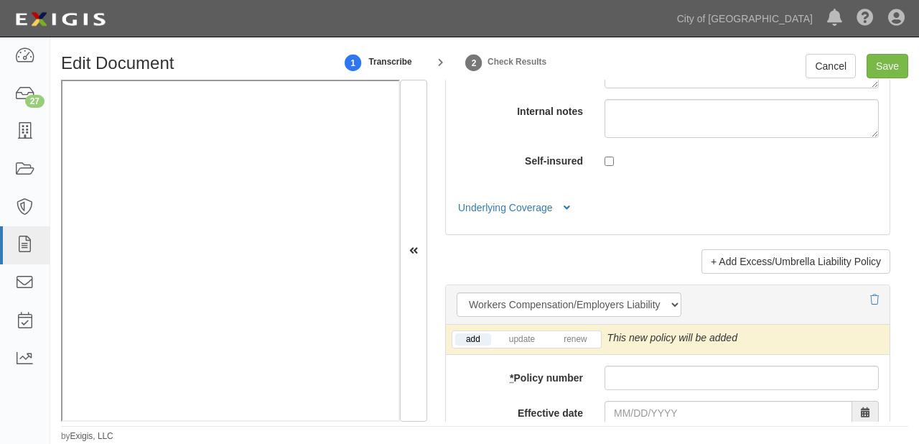
scroll to position [3677, 0]
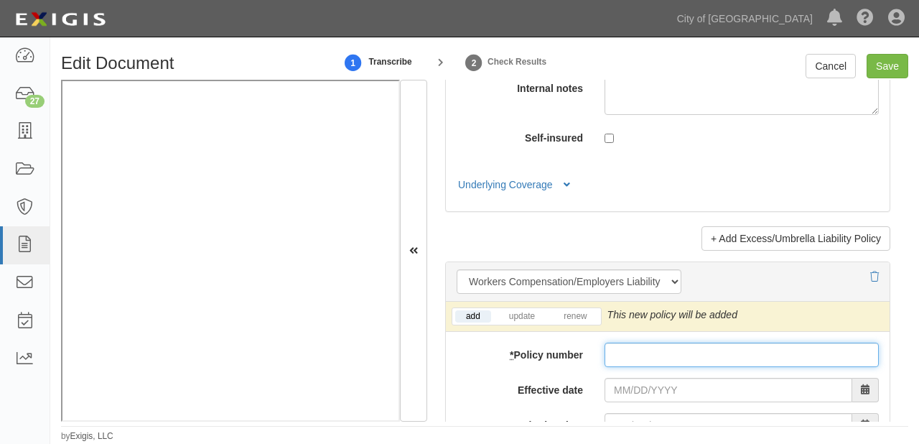
click at [651, 343] on input "* Policy number" at bounding box center [742, 355] width 274 height 24
paste input "PSW0005293"
type input "PSW0005293"
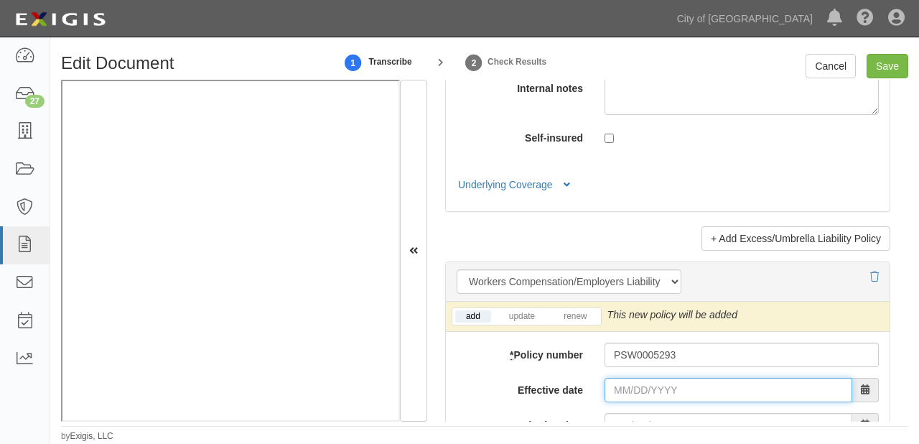
click at [625, 386] on input "Effective date" at bounding box center [729, 390] width 248 height 24
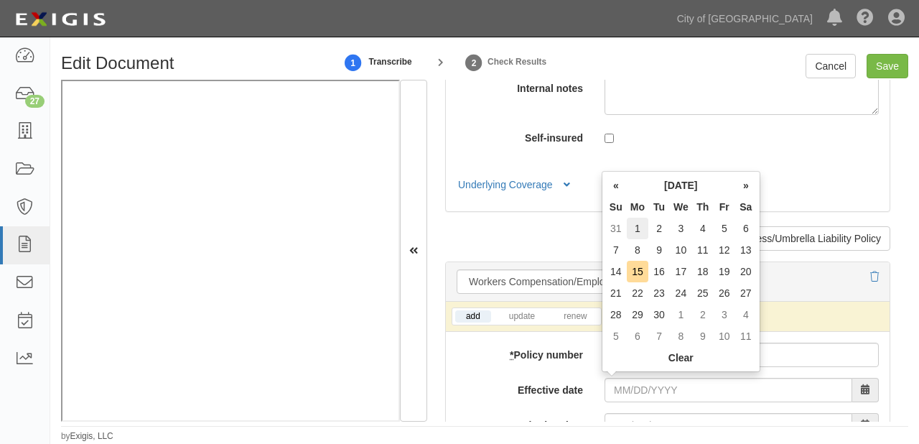
click at [636, 229] on td "1" at bounding box center [638, 229] width 22 height 22
type input "09/01/2025"
type input "09/01/2026"
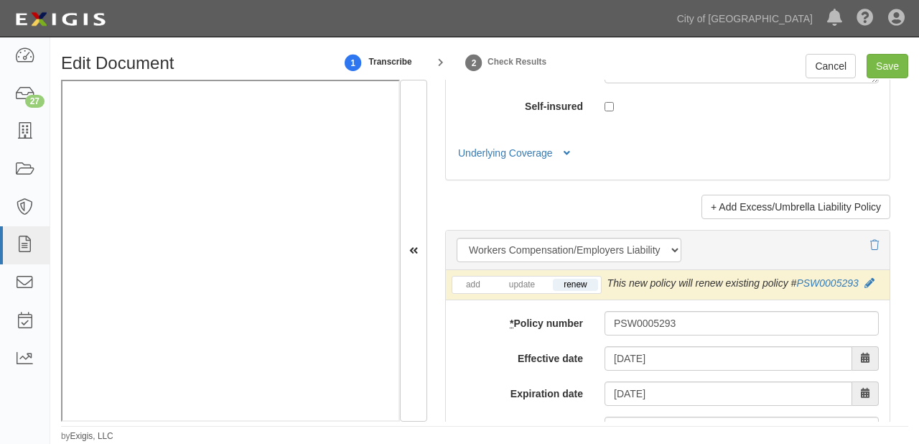
scroll to position [3792, 0]
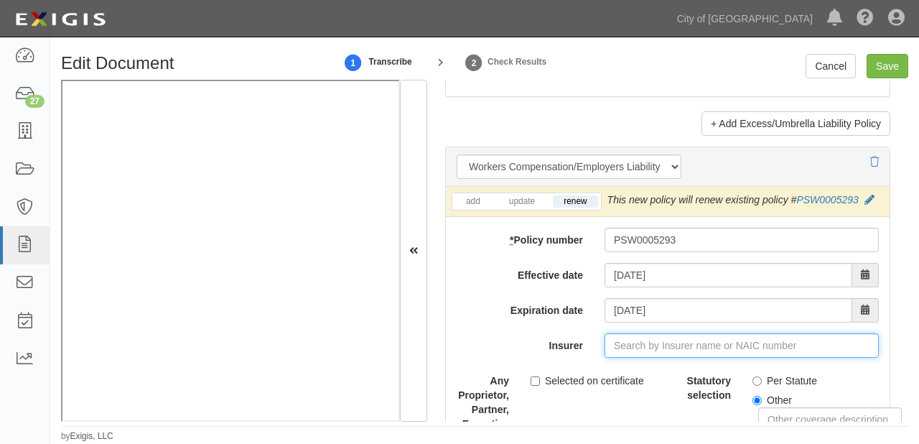
click at [671, 344] on input "Insurer" at bounding box center [742, 345] width 274 height 24
type input "180 Seguros S.A. (0) NR Rating"
type input "1"
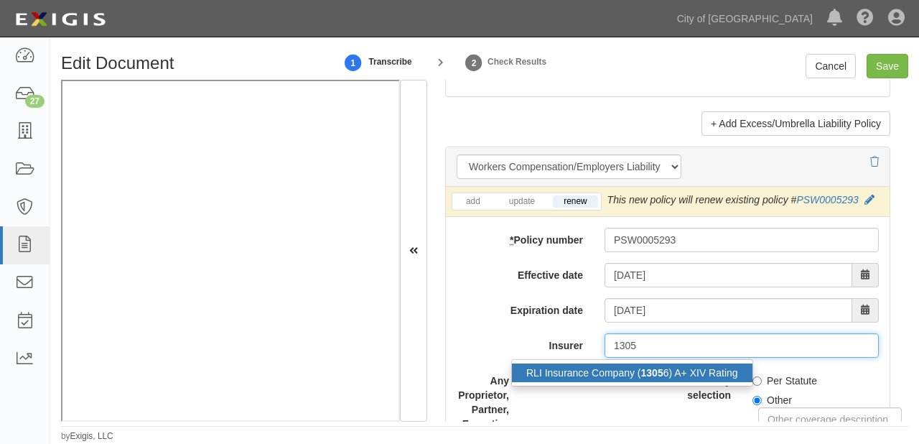
click at [681, 373] on div "RLI Insurance Company ( 1305 6) A+ XIV Rating" at bounding box center [632, 372] width 241 height 19
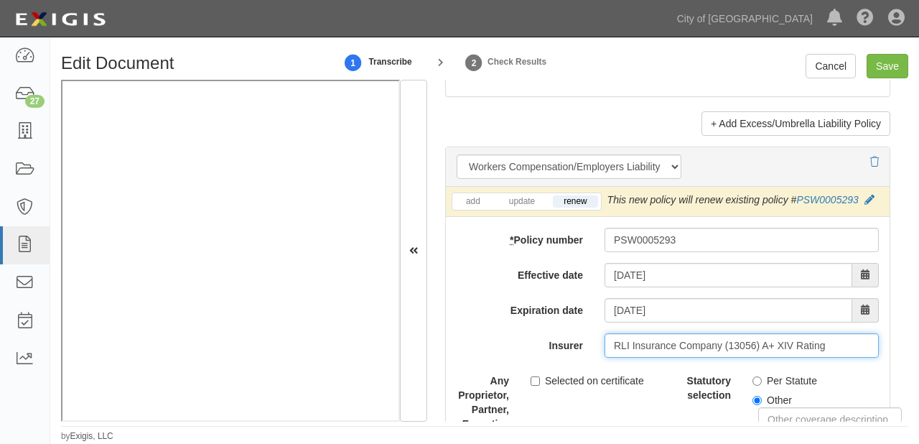
type input "RLI Insurance Company (13056) A+ XIV Rating"
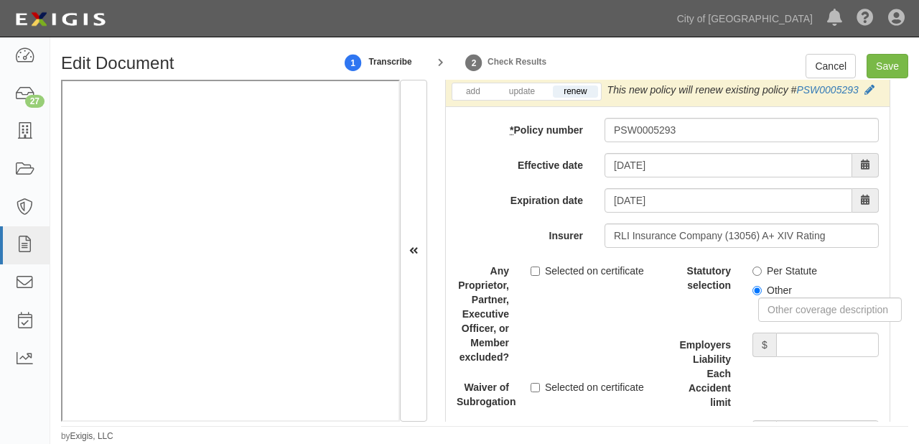
scroll to position [3907, 0]
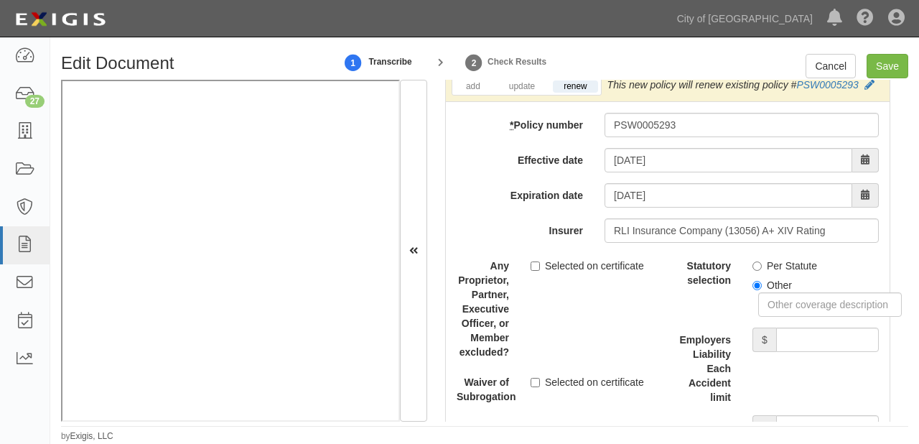
click at [788, 259] on label "Per Statute" at bounding box center [785, 266] width 65 height 14
click at [762, 261] on input "Per Statute" at bounding box center [757, 265] width 9 height 9
radio input "true"
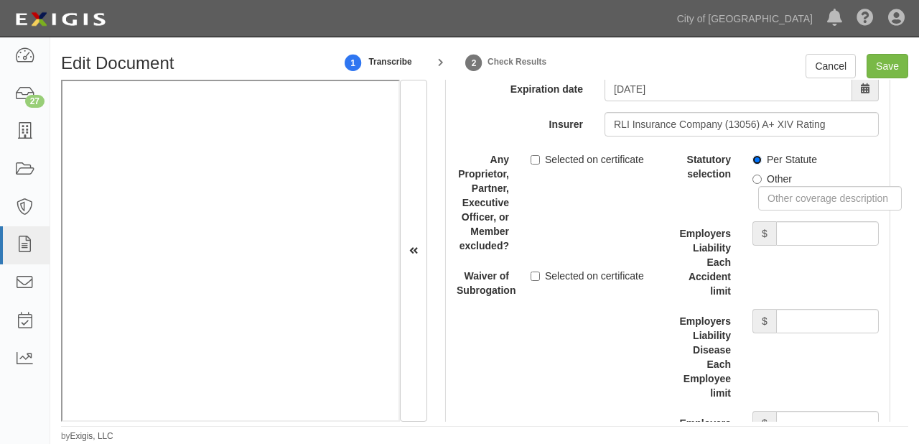
scroll to position [4021, 0]
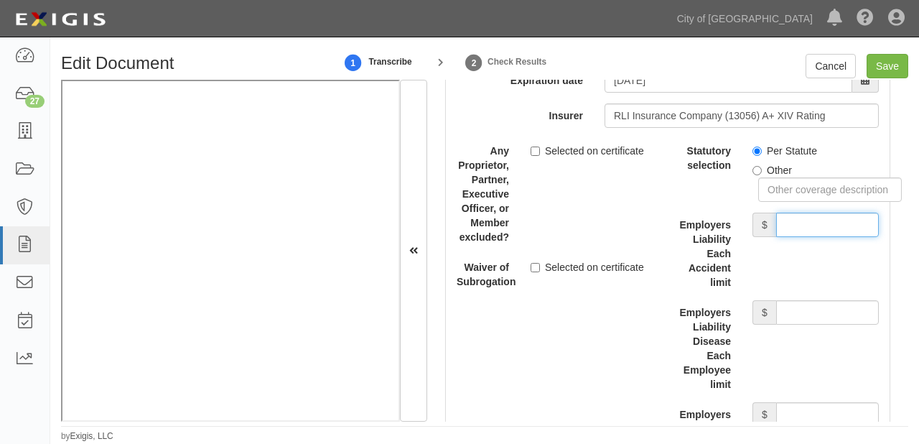
click at [791, 230] on input "Employers Liability Each Accident limit" at bounding box center [827, 225] width 103 height 24
type input "1,000,000"
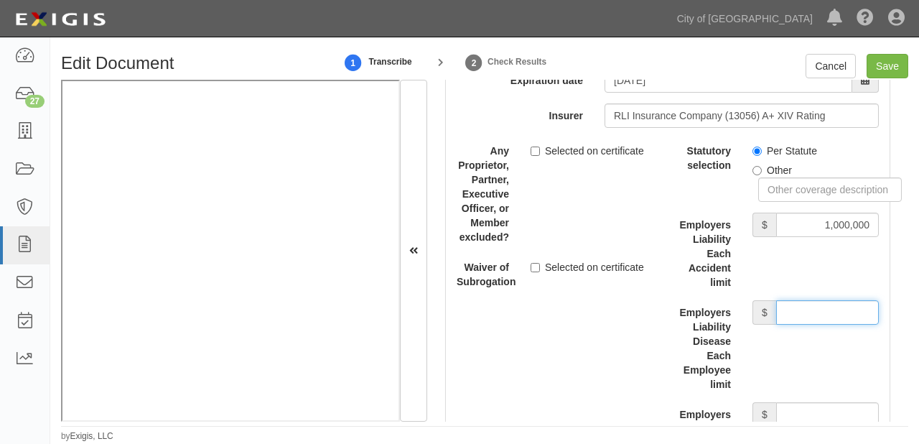
click at [799, 315] on input "Employers Liability Disease Each Employee limit" at bounding box center [827, 312] width 103 height 24
type input "1,000,000"
drag, startPoint x: 795, startPoint y: 406, endPoint x: 795, endPoint y: 398, distance: 8.6
click at [795, 406] on input "Employers Liability Disease Policy limit" at bounding box center [827, 414] width 103 height 24
type input "1,000,000"
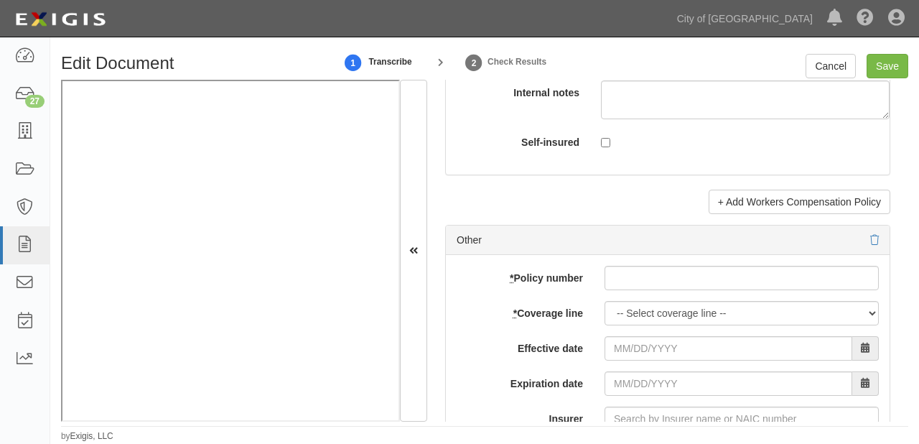
scroll to position [4481, 0]
click at [640, 266] on input "* Policy number" at bounding box center [742, 277] width 274 height 24
click at [670, 274] on input "* Policy number" at bounding box center [742, 277] width 274 height 24
paste input "RDP0059589"
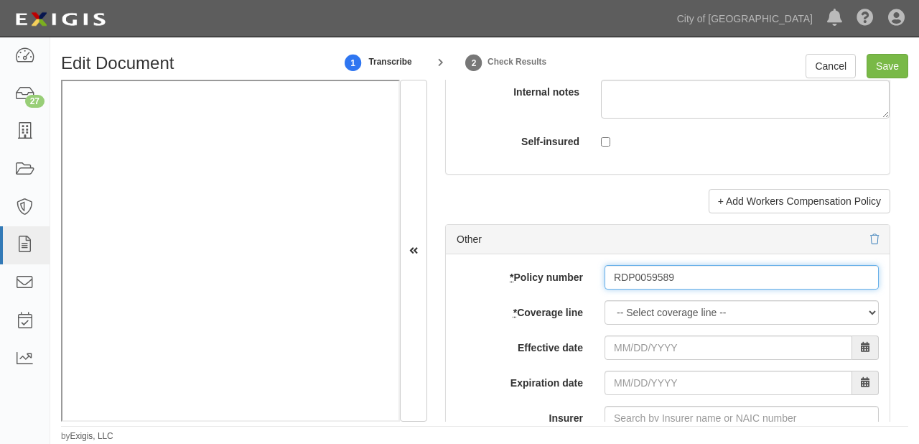
type input "RDP0059589"
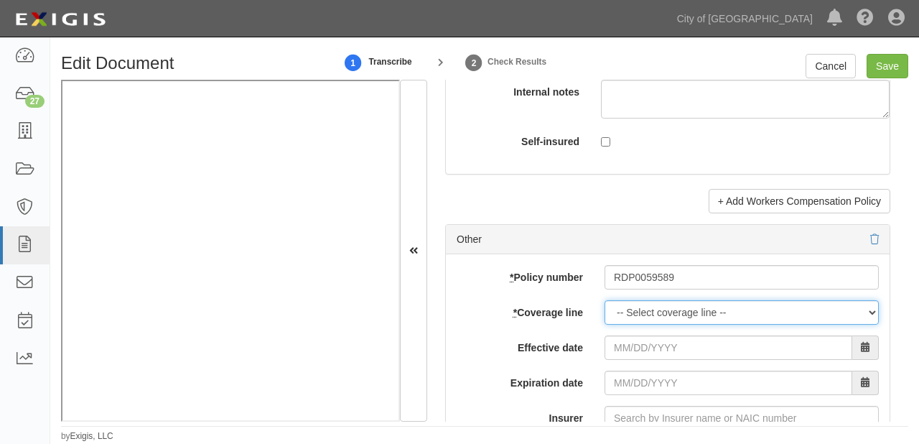
click at [643, 302] on select "-- Select coverage line -- Asbestos Abatement Auto Physical Damage Boiler & Mac…" at bounding box center [742, 312] width 274 height 24
select select "26"
click at [605, 325] on select "-- Select coverage line -- Asbestos Abatement Auto Physical Damage Boiler & Mac…" at bounding box center [742, 312] width 274 height 24
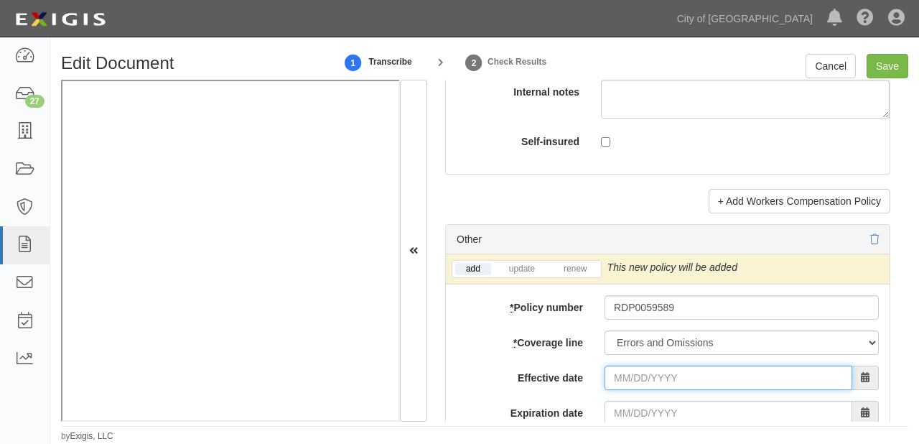
click at [639, 366] on input "Effective date" at bounding box center [729, 378] width 248 height 24
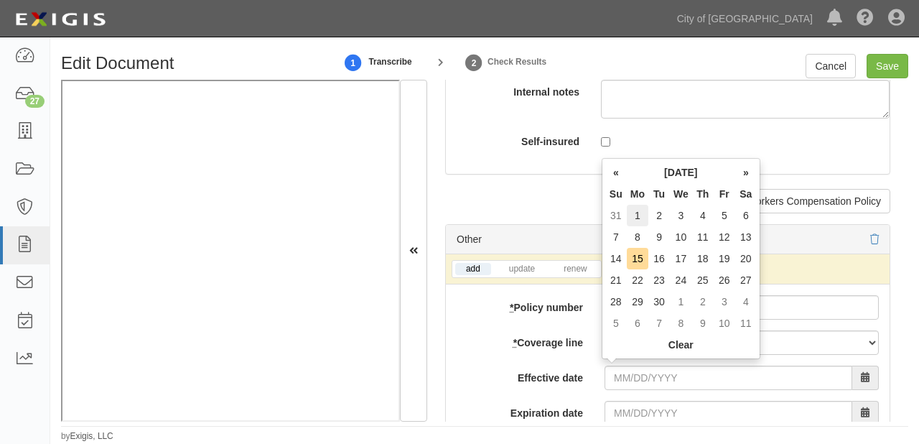
click at [641, 210] on td "1" at bounding box center [638, 216] width 22 height 22
type input "09/01/2025"
type input "09/01/2026"
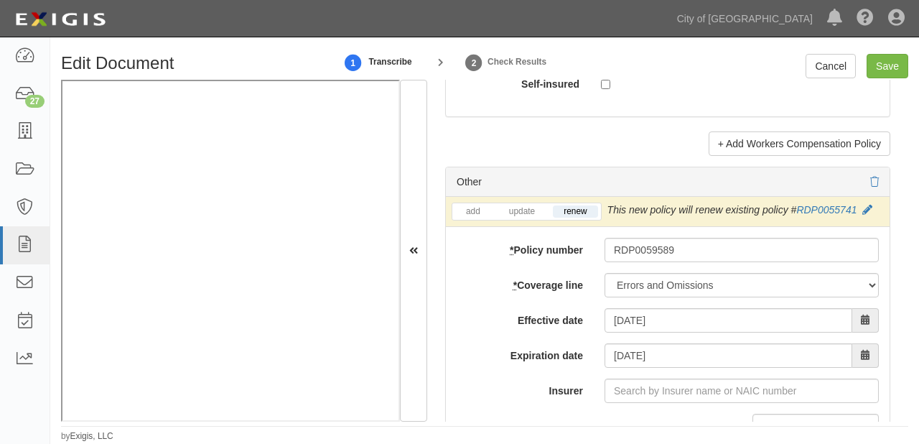
scroll to position [4596, 0]
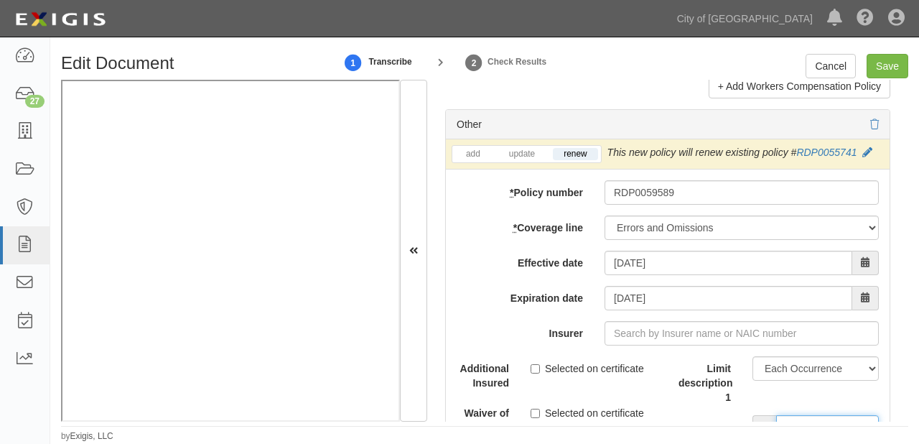
click at [789, 415] on input "Limit 1" at bounding box center [827, 427] width 103 height 24
type input "1,000,000"
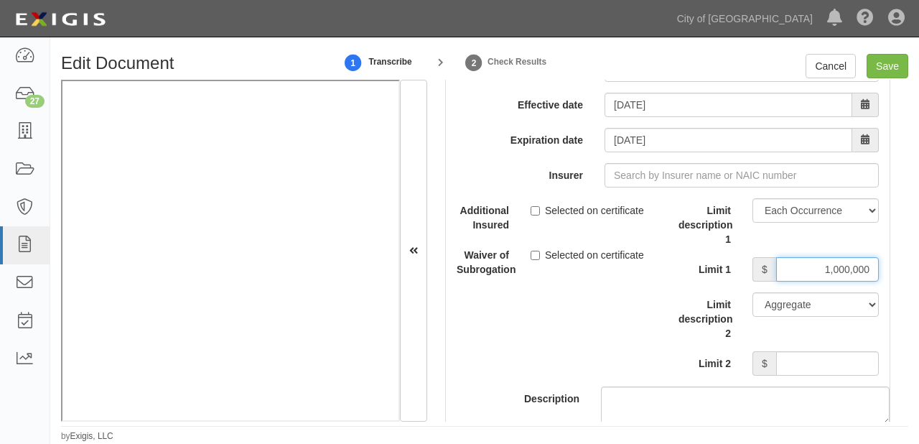
scroll to position [4768, 0]
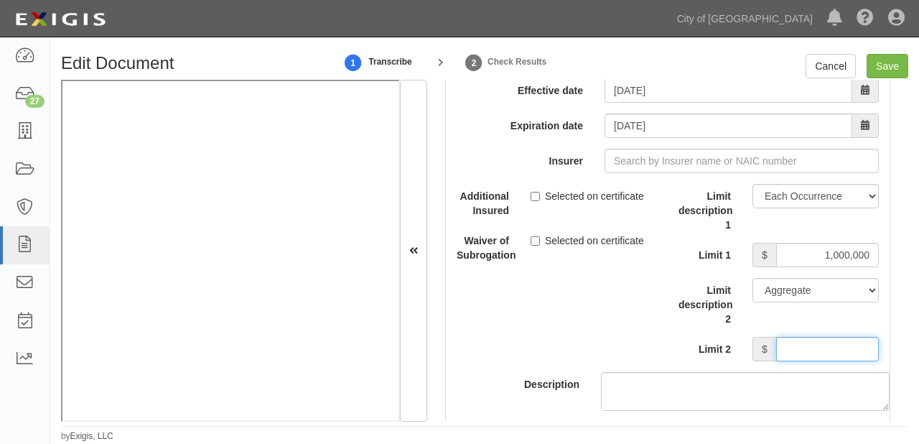
click at [776, 339] on input "Limit 2" at bounding box center [827, 349] width 103 height 24
type input "1,000,000"
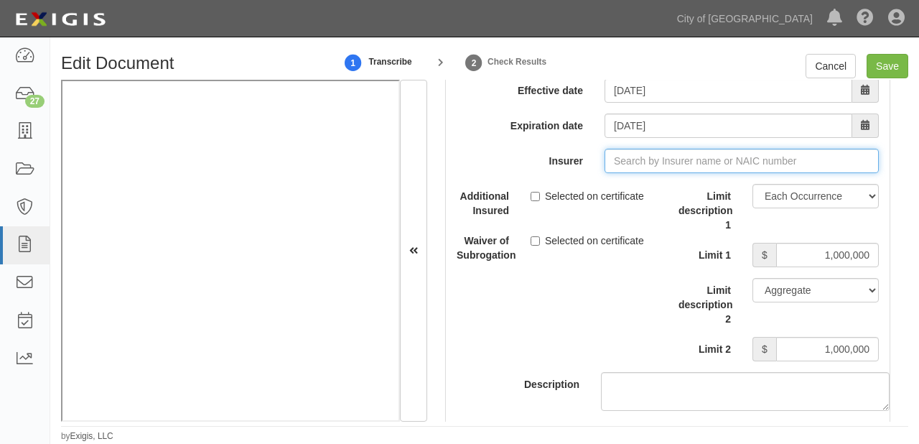
click at [620, 167] on input "Insurer" at bounding box center [742, 161] width 274 height 24
type input "180 Seguros S.A. (0) NR Rating"
type input "1"
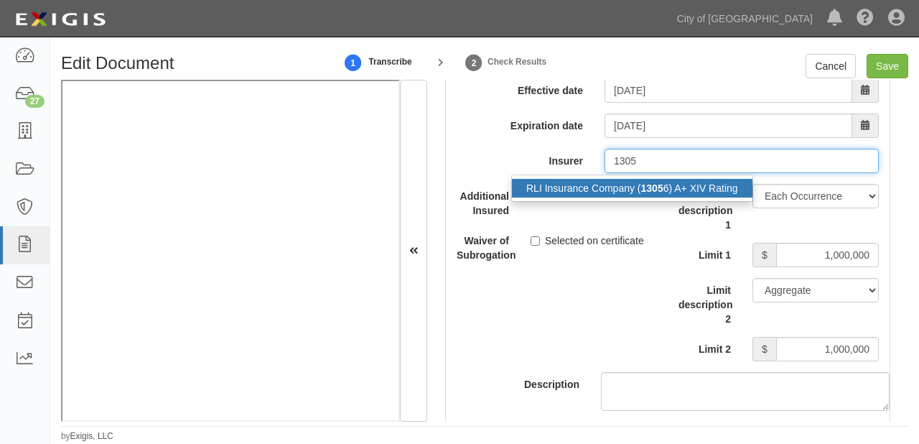
click at [646, 183] on strong "1305" at bounding box center [652, 187] width 22 height 11
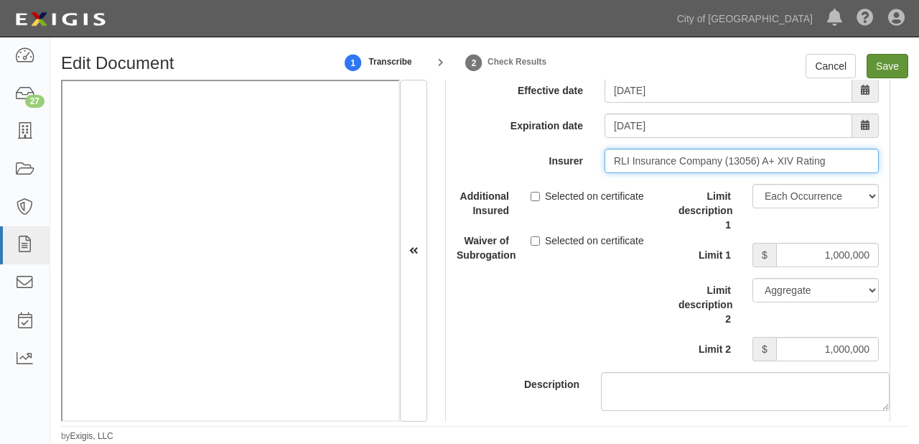
type input "RLI Insurance Company (13056) A+ XIV Rating"
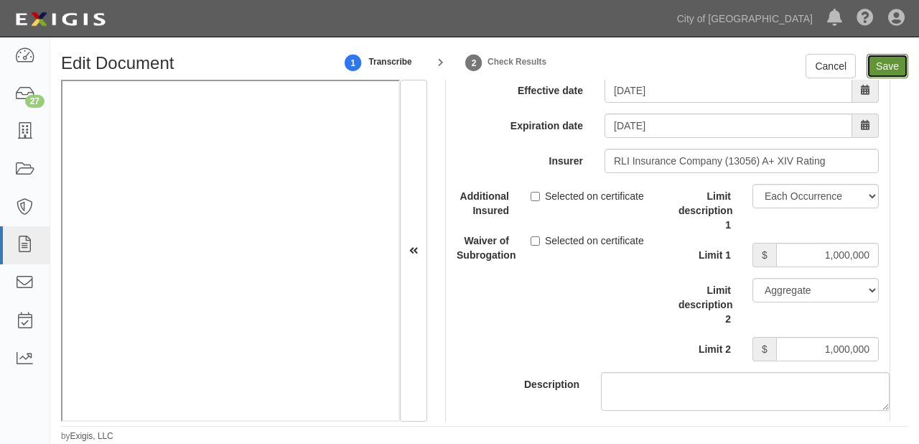
click at [902, 60] on input "Save" at bounding box center [888, 66] width 42 height 24
type input "1000000"
type input "10000"
type input "1000000"
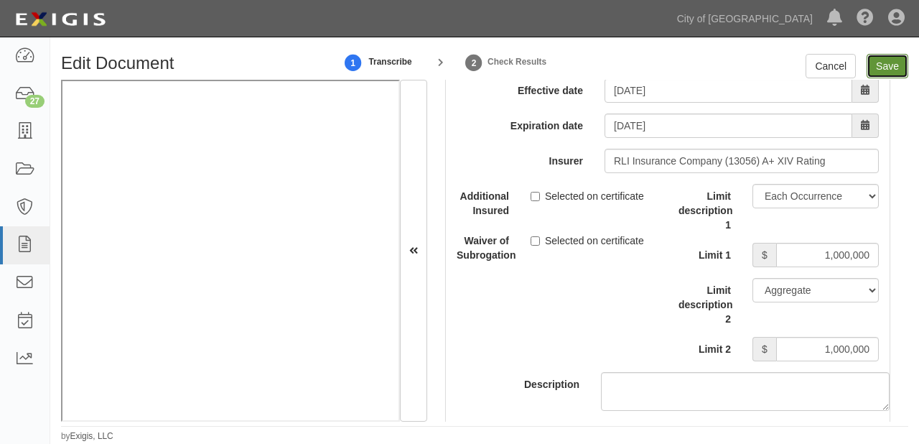
type input "2000000"
type input "1000000"
type input "5000000"
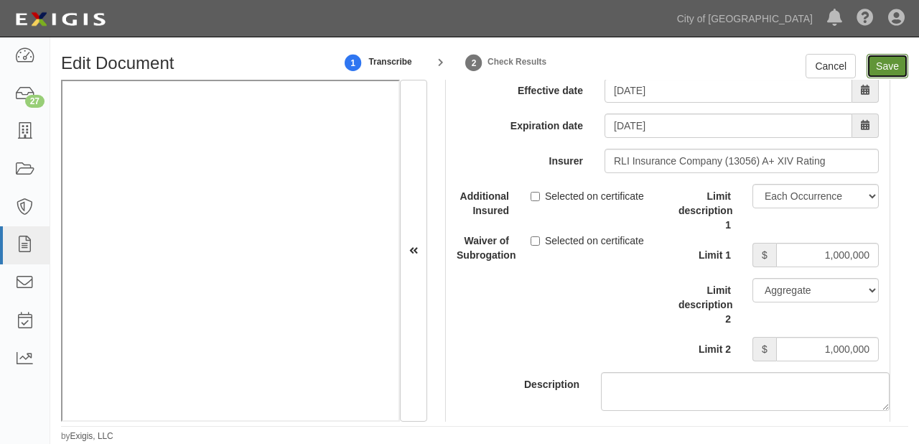
type input "1000000"
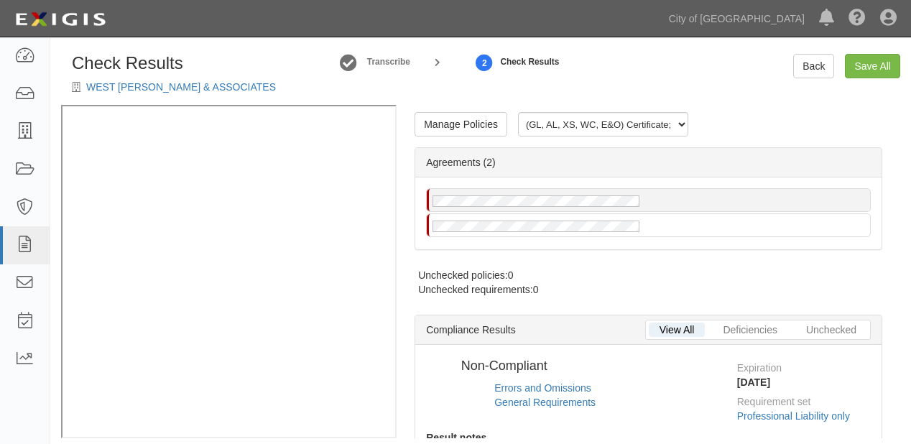
radio input "true"
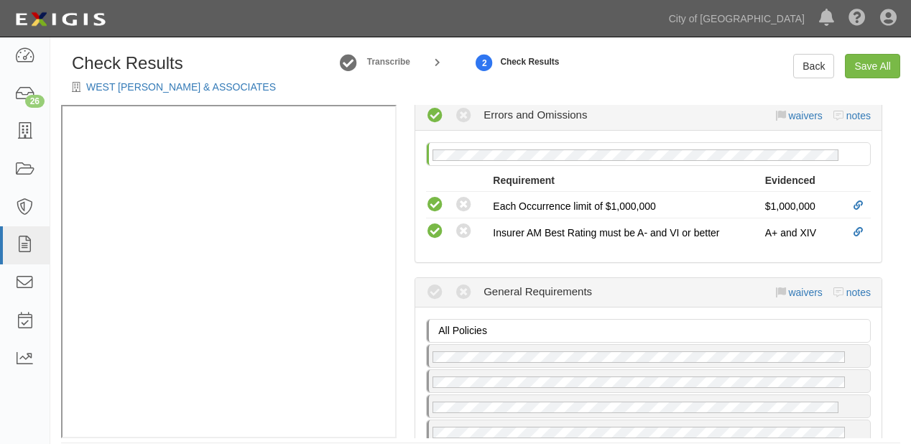
scroll to position [517, 0]
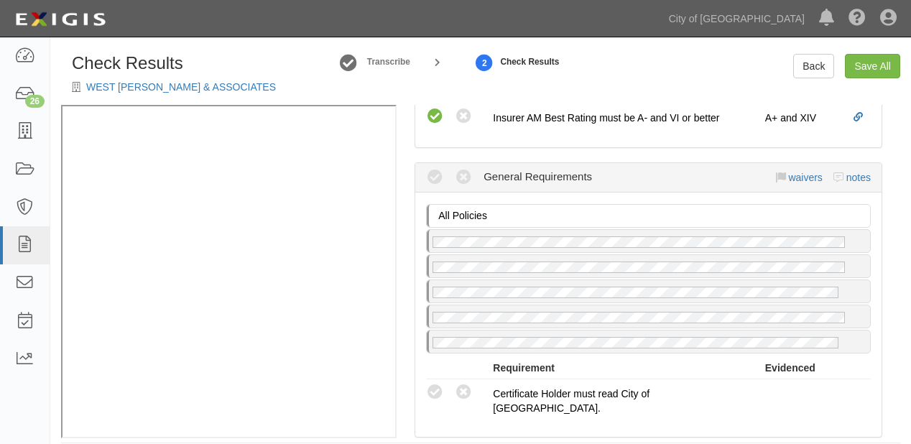
click at [431, 389] on icon at bounding box center [435, 392] width 18 height 18
radio input "true"
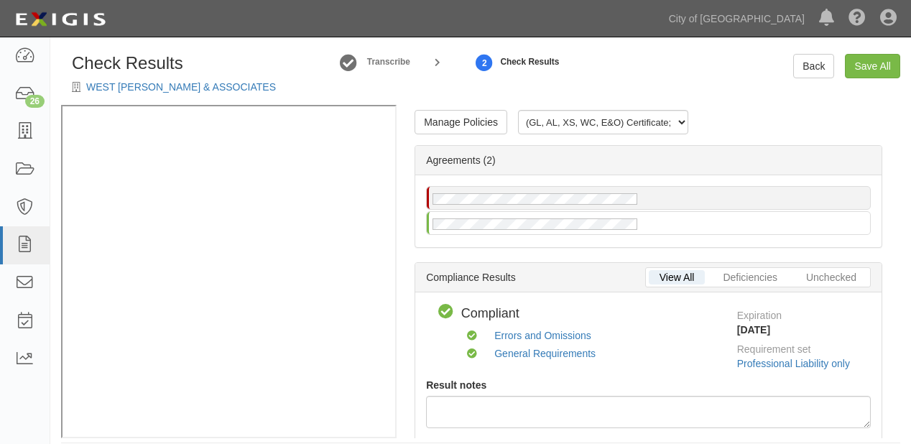
scroll to position [0, 0]
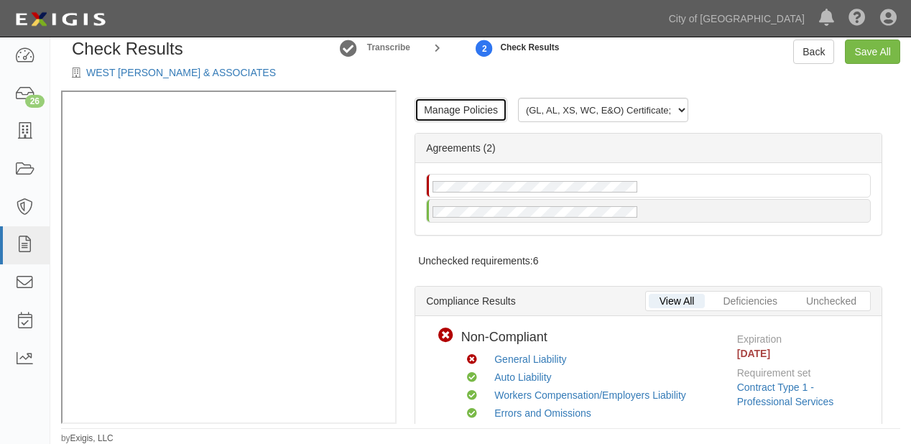
click at [434, 111] on link "Manage Policies" at bounding box center [460, 110] width 93 height 24
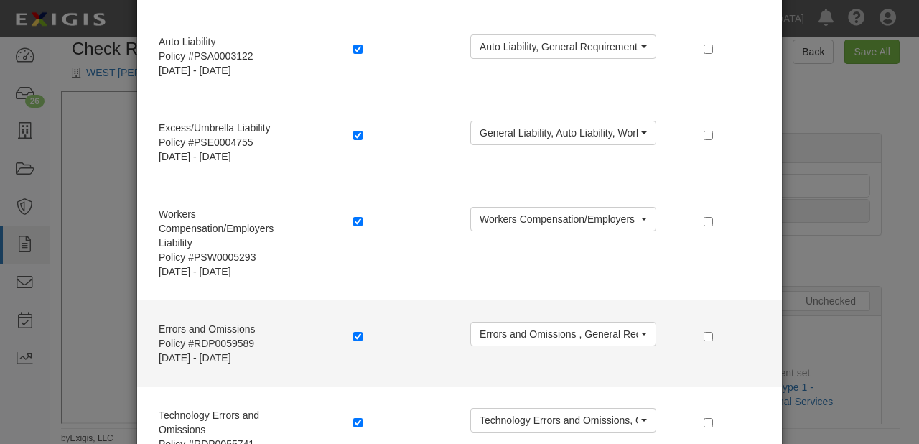
scroll to position [283, 0]
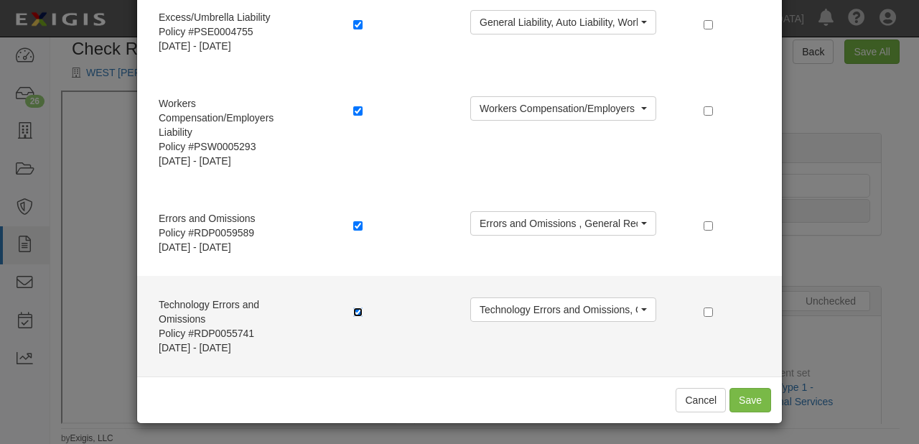
click at [356, 312] on input "checkbox" at bounding box center [357, 311] width 9 height 9
checkbox input "false"
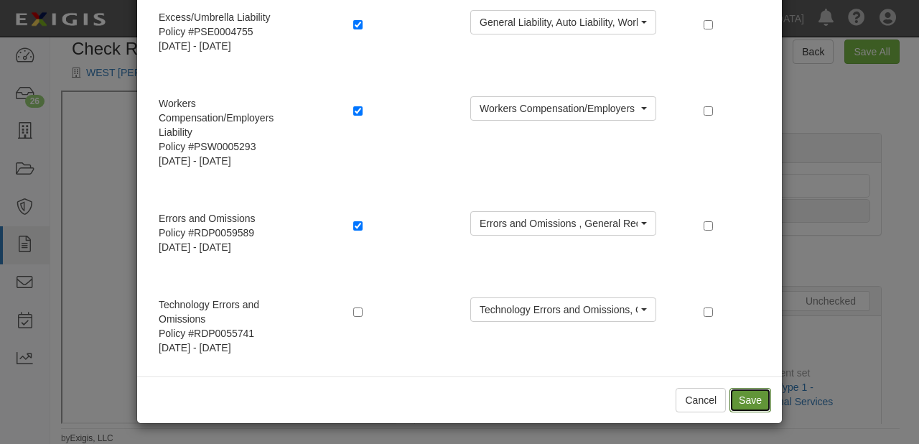
click at [752, 396] on button "Save" at bounding box center [751, 400] width 42 height 24
click at [695, 404] on button "Cancel" at bounding box center [701, 400] width 50 height 24
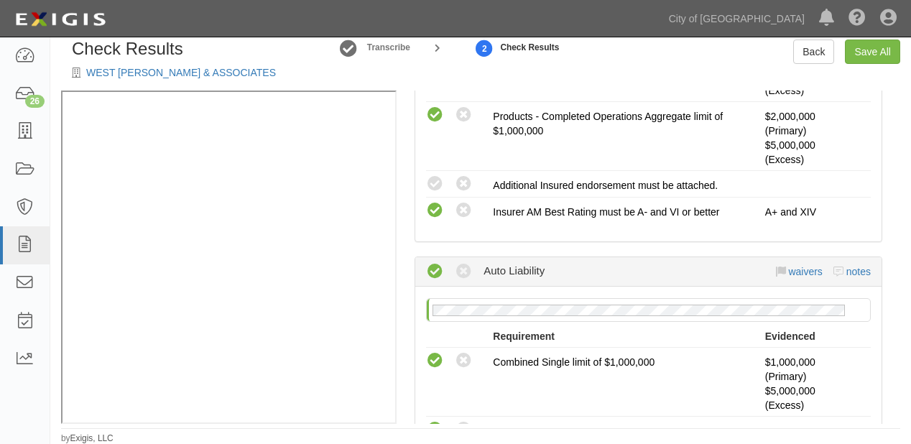
scroll to position [632, 0]
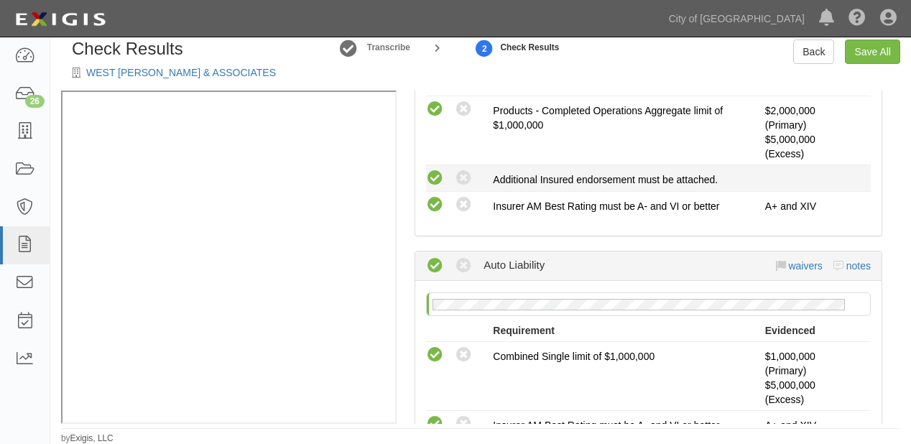
click at [435, 175] on icon at bounding box center [435, 178] width 18 height 18
radio input "true"
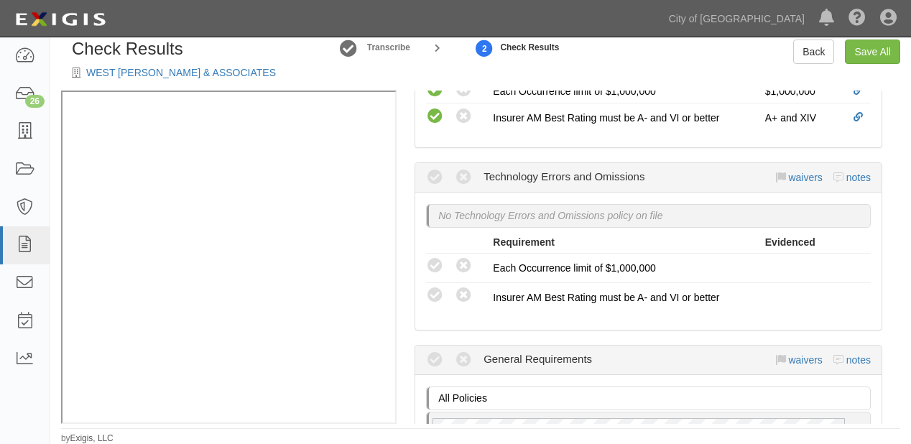
scroll to position [1666, 0]
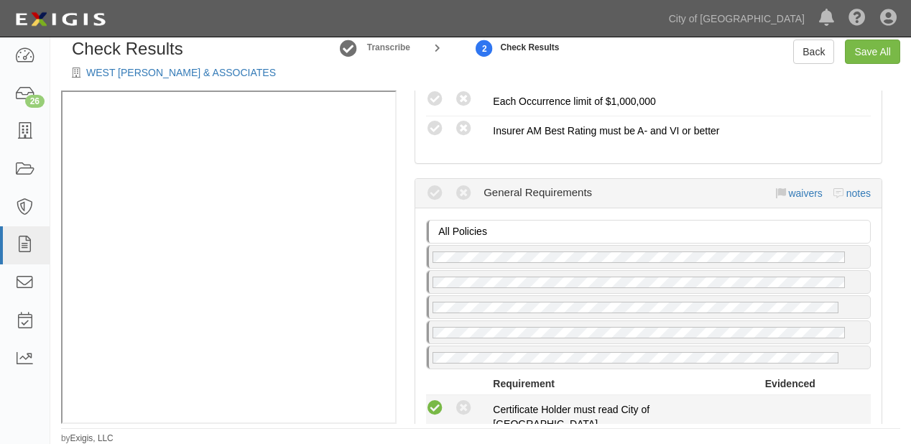
click at [439, 399] on icon at bounding box center [435, 408] width 18 height 18
radio input "true"
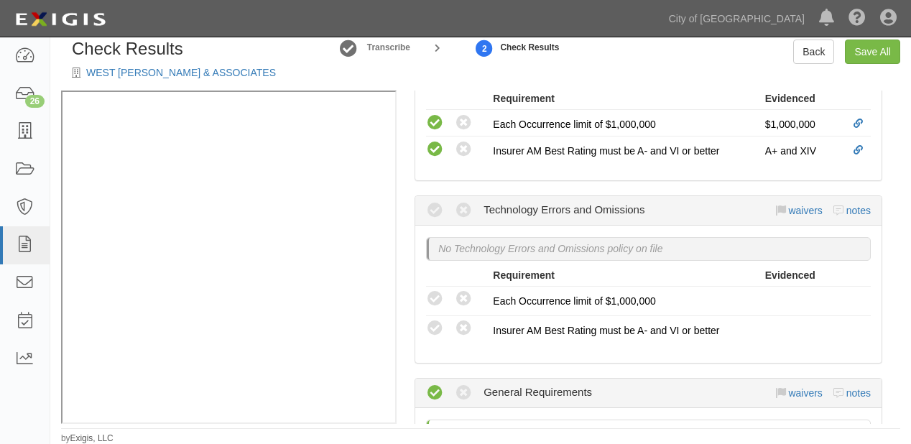
scroll to position [1436, 0]
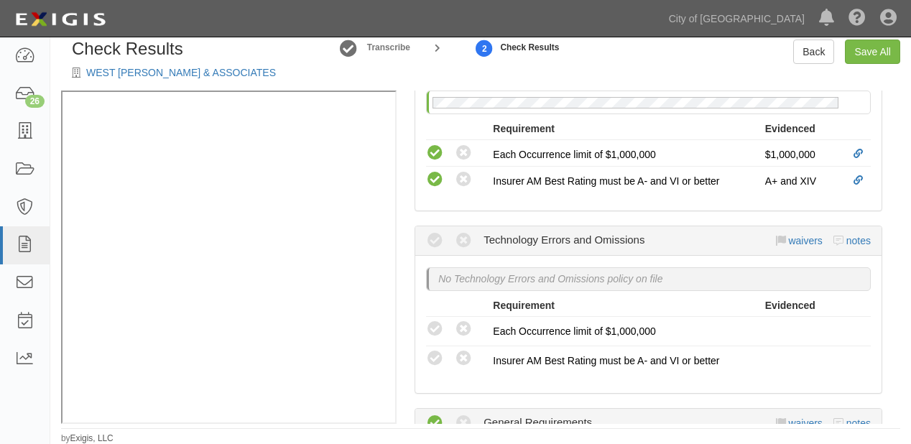
drag, startPoint x: 243, startPoint y: 426, endPoint x: 308, endPoint y: 426, distance: 64.6
click at [308, 426] on div "Check Results WEST YOST & ASSOCIATES Transcribe 2 Check Results Back Save All M…" at bounding box center [480, 241] width 860 height 405
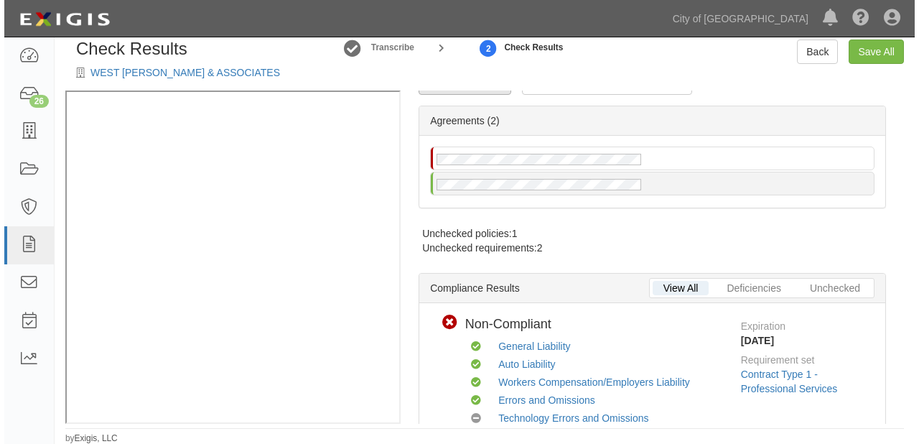
scroll to position [0, 0]
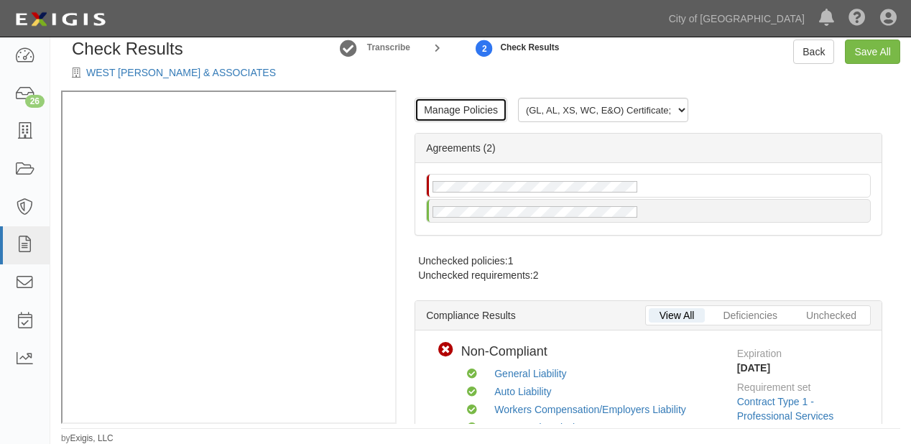
click at [470, 115] on link "Manage Policies" at bounding box center [460, 110] width 93 height 24
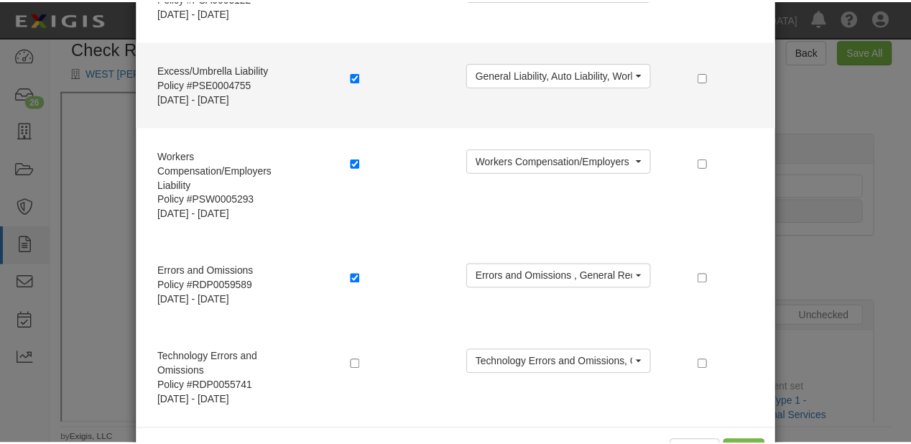
scroll to position [283, 0]
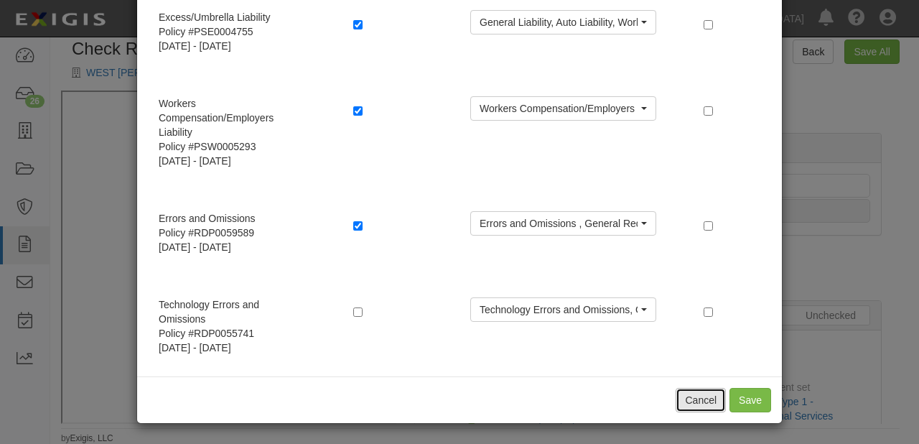
click at [693, 393] on button "Cancel" at bounding box center [701, 400] width 50 height 24
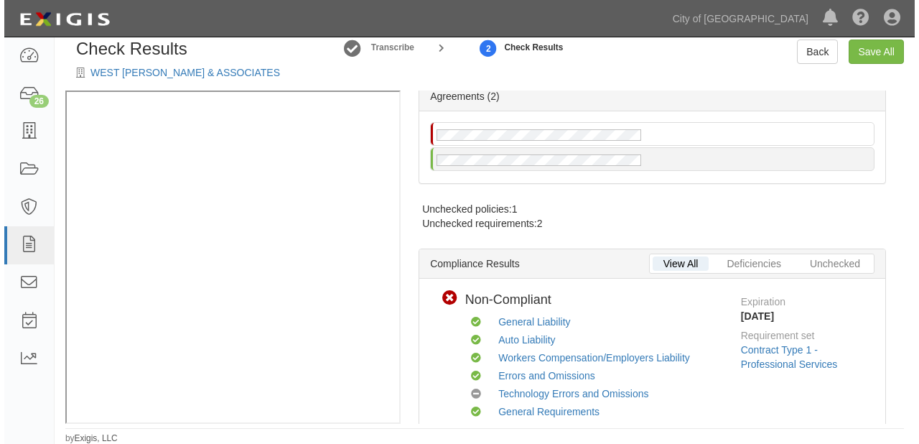
scroll to position [115, 0]
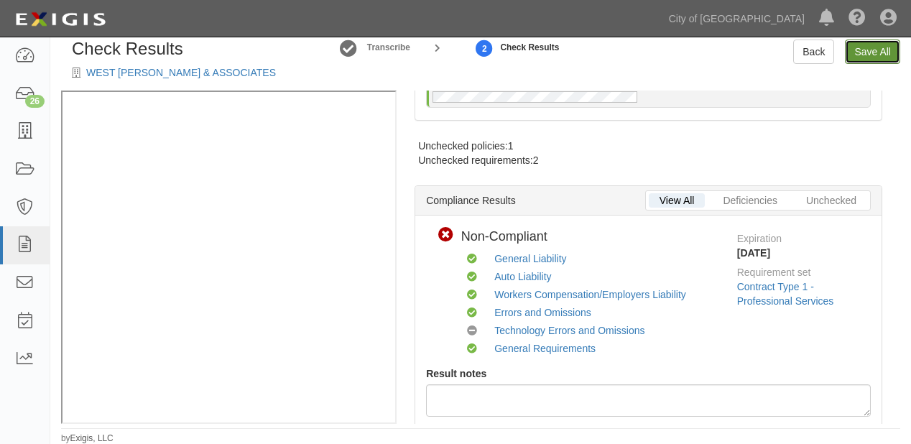
click at [873, 52] on link "Save All" at bounding box center [872, 51] width 55 height 24
radio input "false"
radio input "true"
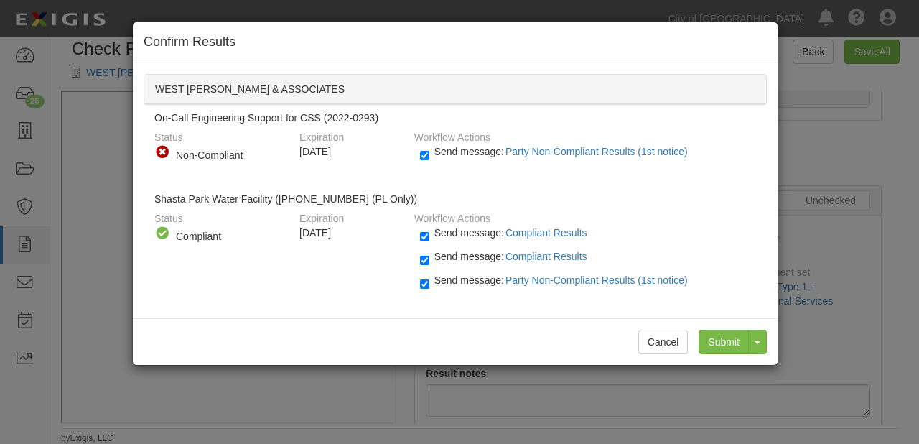
click at [453, 276] on span "Send message: Party Non-Compliant Results (1st notice)" at bounding box center [563, 279] width 259 height 11
click at [429, 276] on input "Send message: Party Non-Compliant Results (1st notice)" at bounding box center [424, 284] width 9 height 17
checkbox input "false"
click at [727, 339] on input "Submit" at bounding box center [724, 342] width 50 height 24
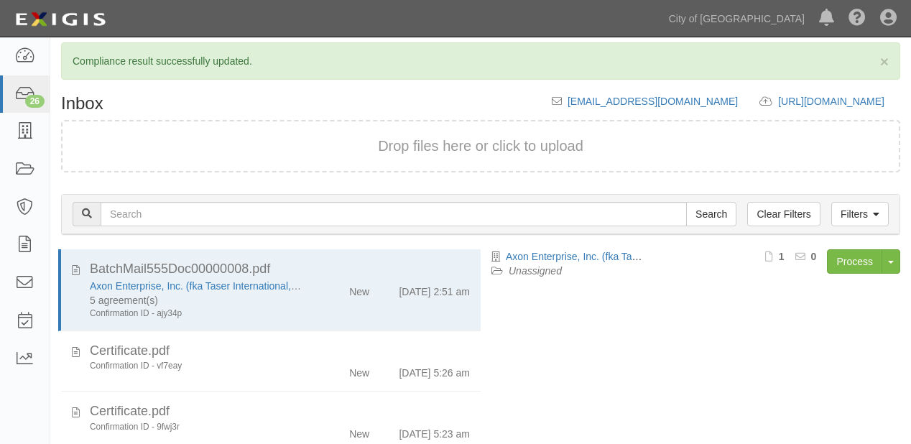
scroll to position [152, 0]
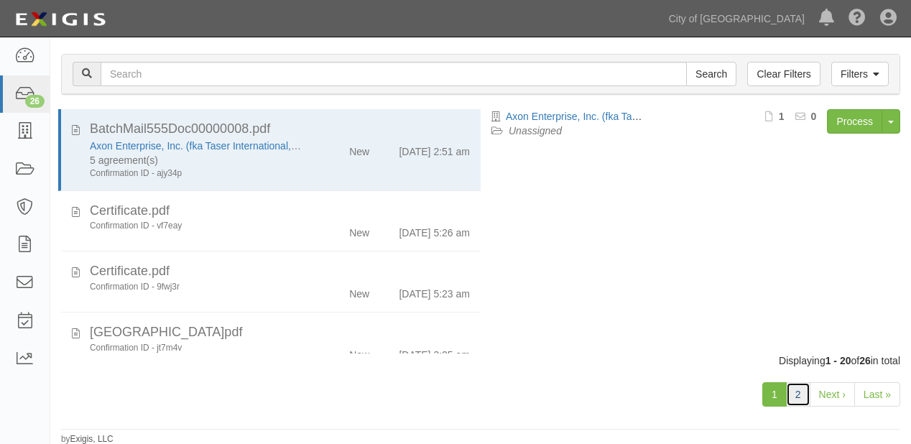
click at [804, 393] on link "2" at bounding box center [798, 394] width 24 height 24
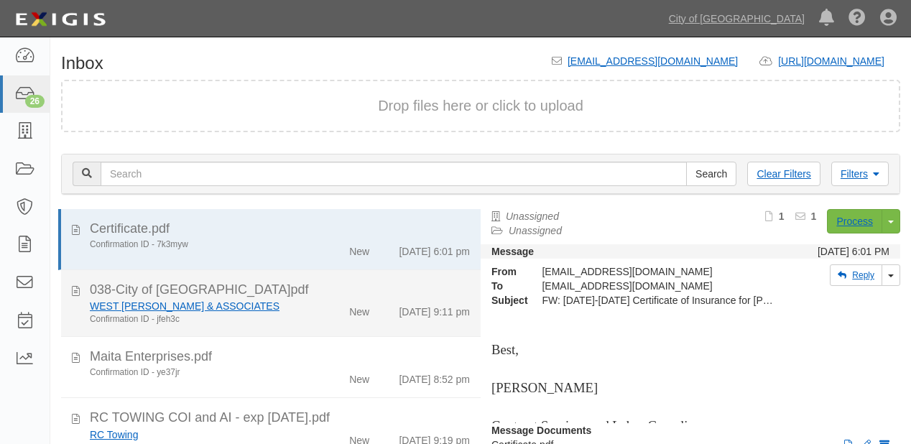
click at [268, 335] on li "038-City of [GEOGRAPHIC_DATA]pdf WEST [PERSON_NAME] & ASSOCIATES Confirmation I…" at bounding box center [270, 304] width 419 height 68
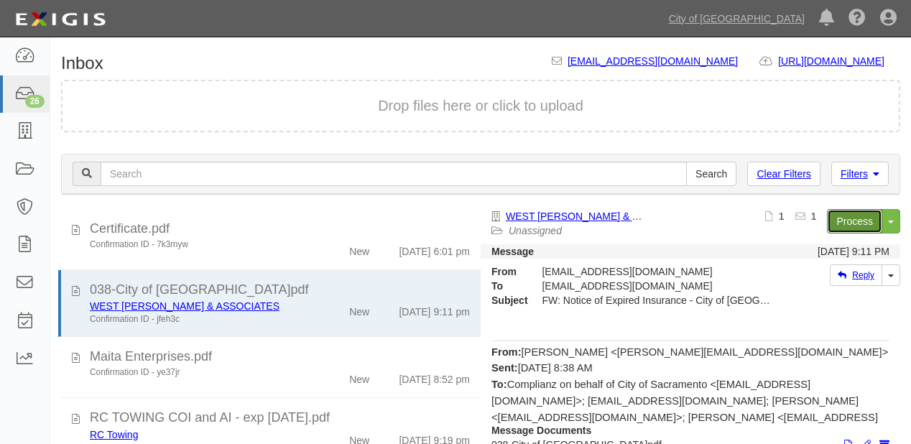
click at [851, 225] on link "Process" at bounding box center [854, 221] width 55 height 24
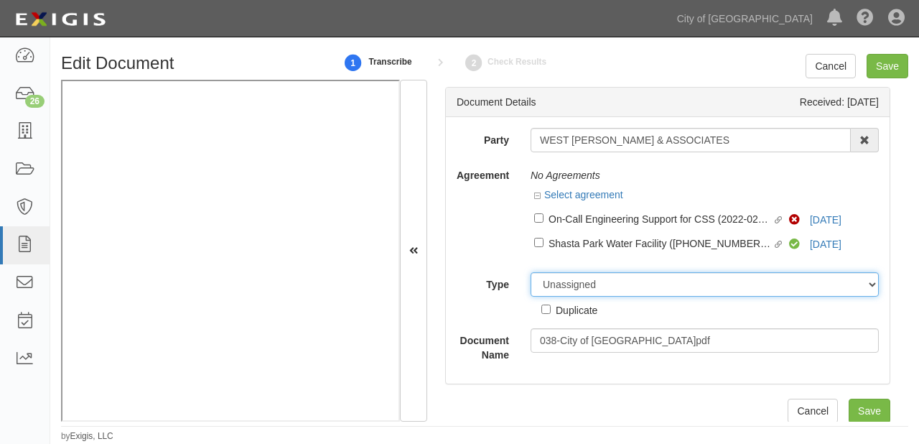
drag, startPoint x: 589, startPoint y: 293, endPoint x: 589, endPoint y: 276, distance: 16.5
click at [589, 293] on select "Unassigned Binder Cancellation Notice Certificate Contract Endorsement Insuranc…" at bounding box center [705, 284] width 348 height 24
select select "OtherDetail"
click at [531, 273] on select "Unassigned Binder Cancellation Notice Certificate Contract Endorsement Insuranc…" at bounding box center [705, 284] width 348 height 24
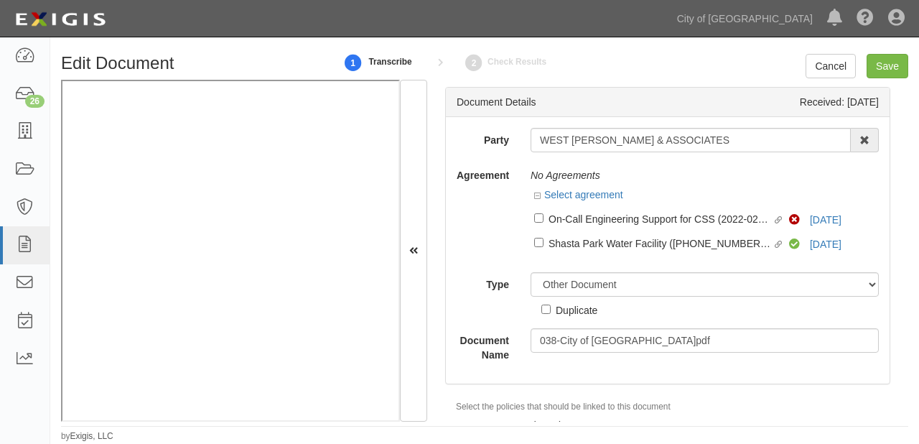
click at [574, 307] on div "Duplicate" at bounding box center [577, 310] width 42 height 16
click at [551, 307] on input "Duplicate" at bounding box center [545, 308] width 9 height 9
checkbox input "true"
click at [888, 65] on input "Save" at bounding box center [888, 66] width 42 height 24
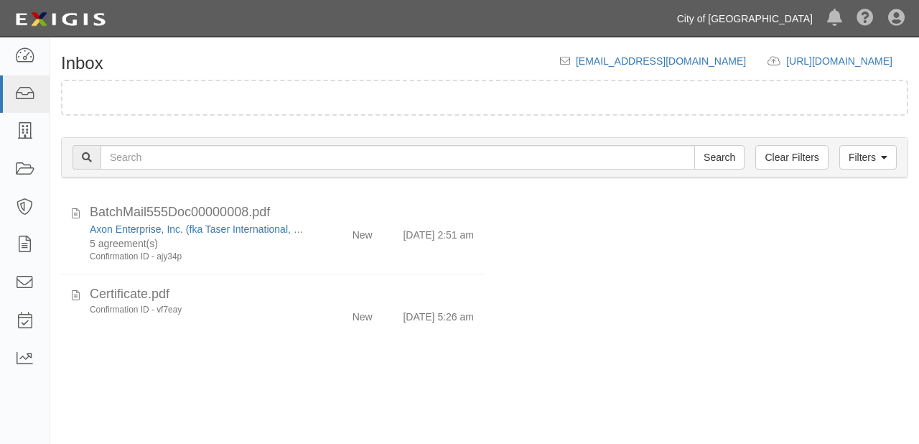
click at [747, 19] on link "City of [GEOGRAPHIC_DATA]" at bounding box center [745, 18] width 150 height 29
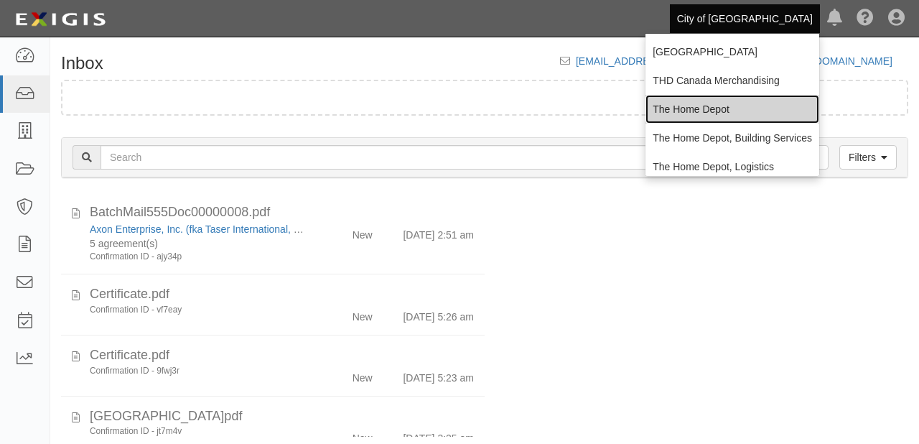
click at [695, 113] on link "The Home Depot" at bounding box center [733, 109] width 174 height 29
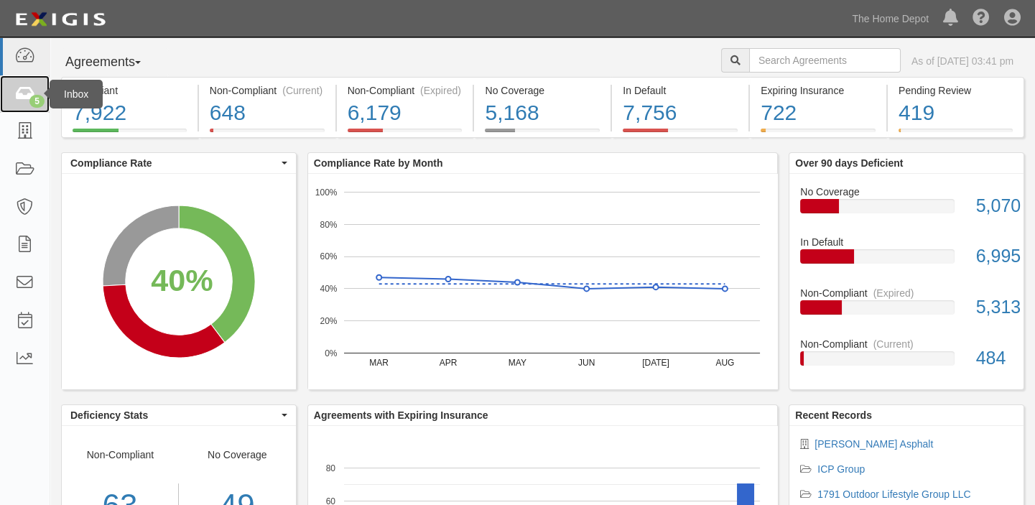
click at [1, 97] on link "5" at bounding box center [25, 94] width 50 height 38
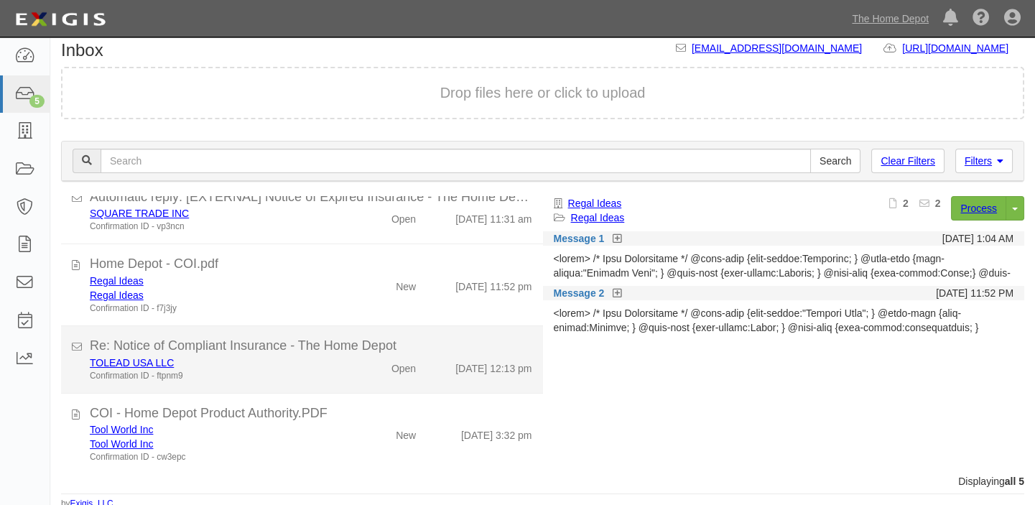
scroll to position [17, 0]
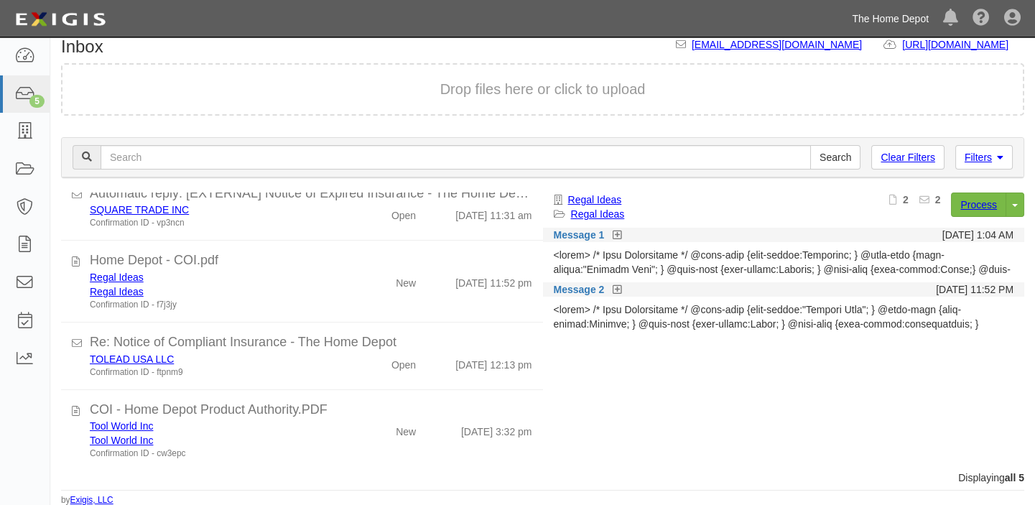
click at [875, 14] on link "The Home Depot" at bounding box center [890, 18] width 91 height 29
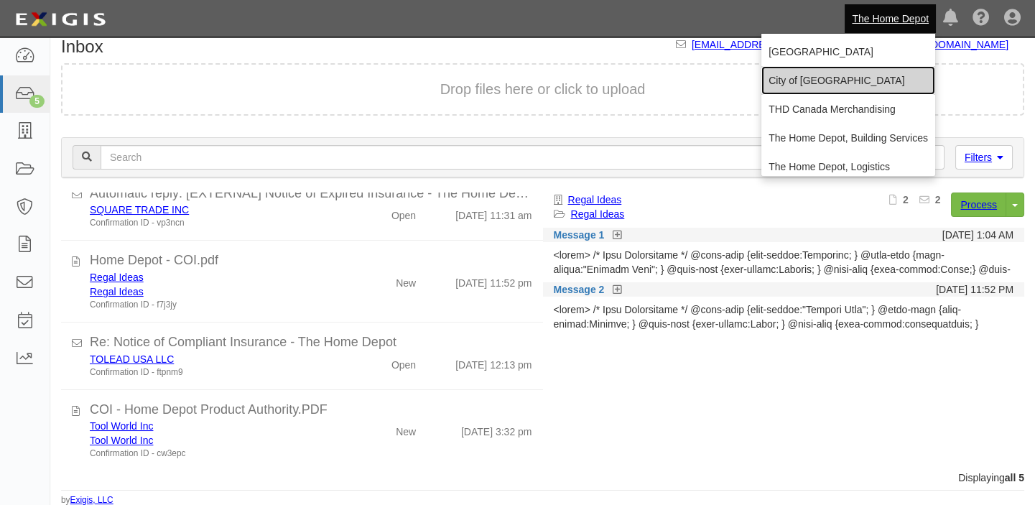
click at [825, 80] on link "City of [GEOGRAPHIC_DATA]" at bounding box center [848, 80] width 174 height 29
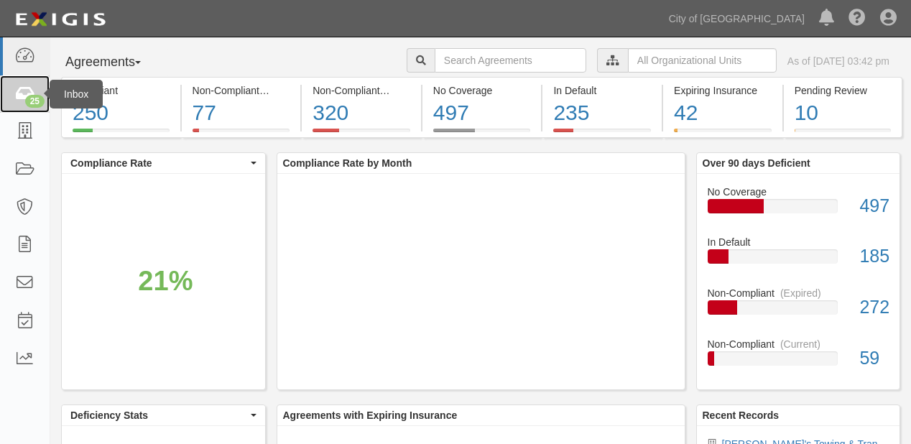
click at [20, 89] on icon at bounding box center [24, 94] width 20 height 17
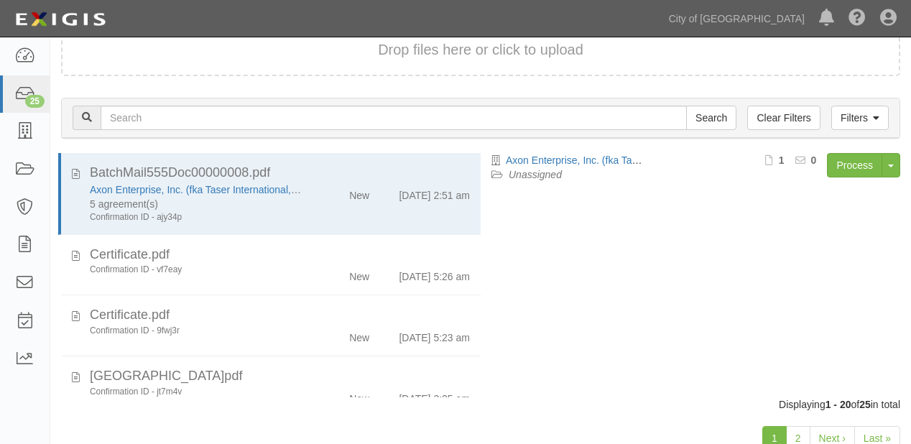
scroll to position [100, 0]
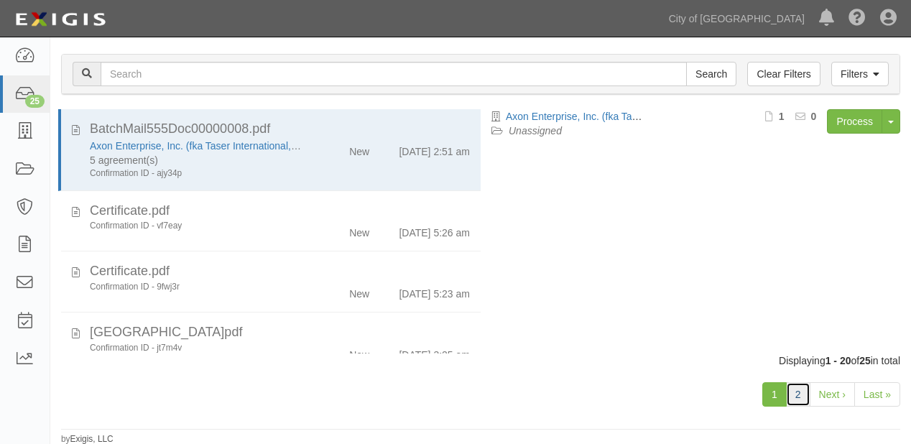
click at [803, 389] on link "2" at bounding box center [798, 394] width 24 height 24
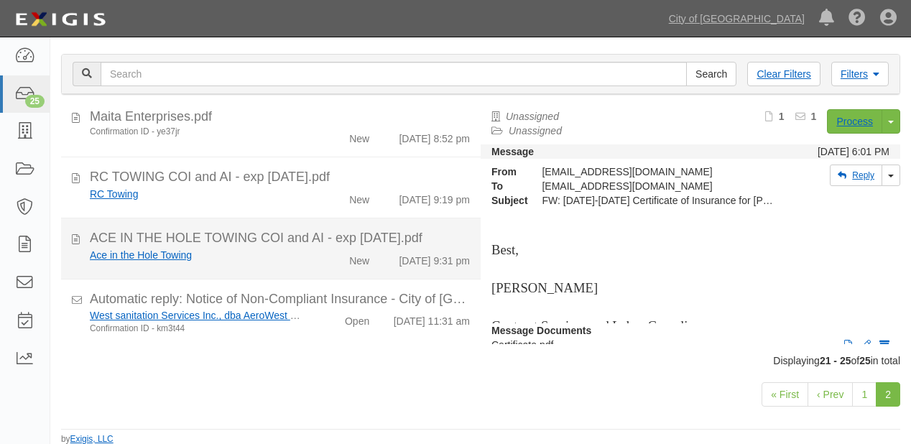
scroll to position [80, 0]
click at [325, 229] on div "ACE IN THE HOLE TOWING COI and AI - exp [DATE].pdf" at bounding box center [280, 238] width 380 height 19
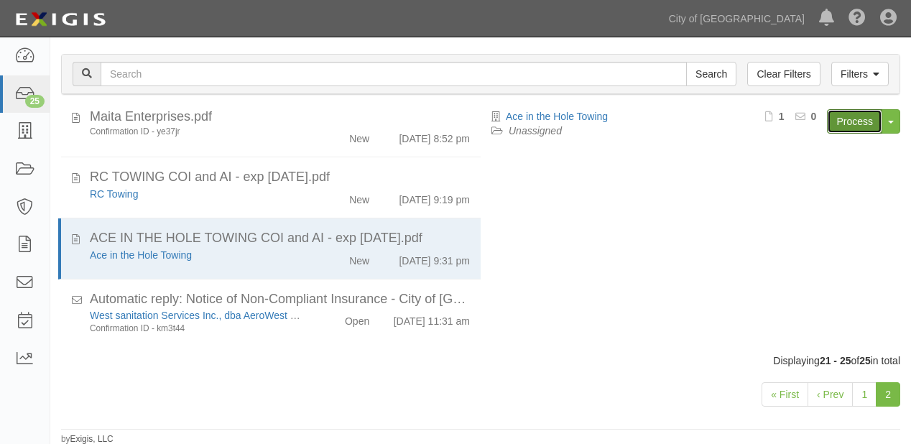
click at [836, 126] on link "Process" at bounding box center [854, 121] width 55 height 24
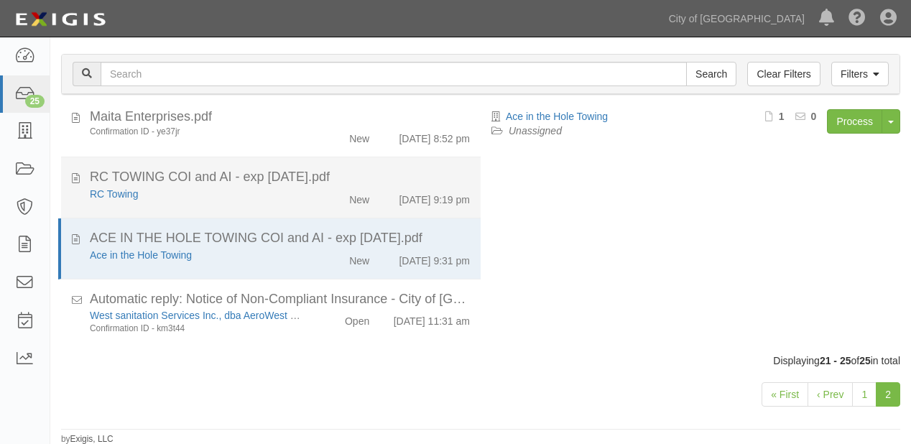
click at [289, 190] on div "RC Towing" at bounding box center [196, 194] width 213 height 14
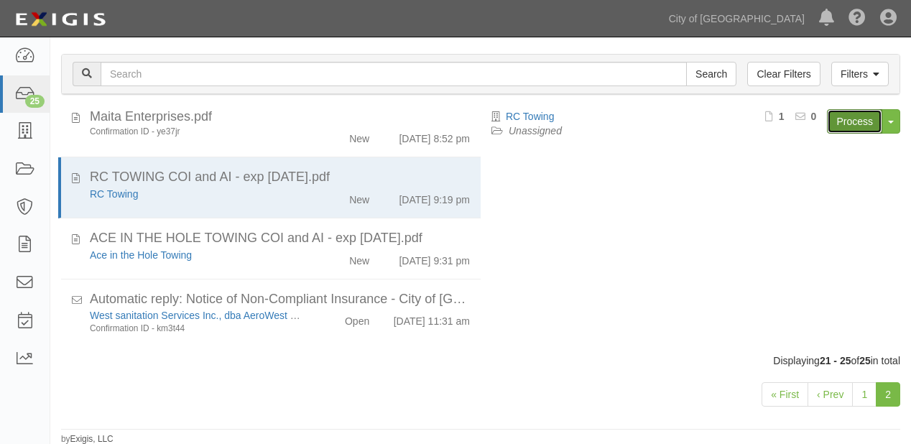
click at [846, 116] on link "Process" at bounding box center [854, 121] width 55 height 24
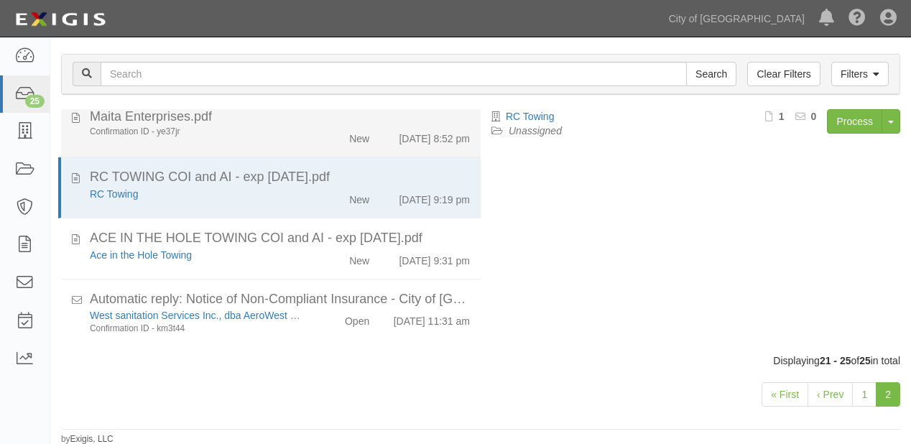
click at [315, 131] on div "New" at bounding box center [346, 136] width 67 height 20
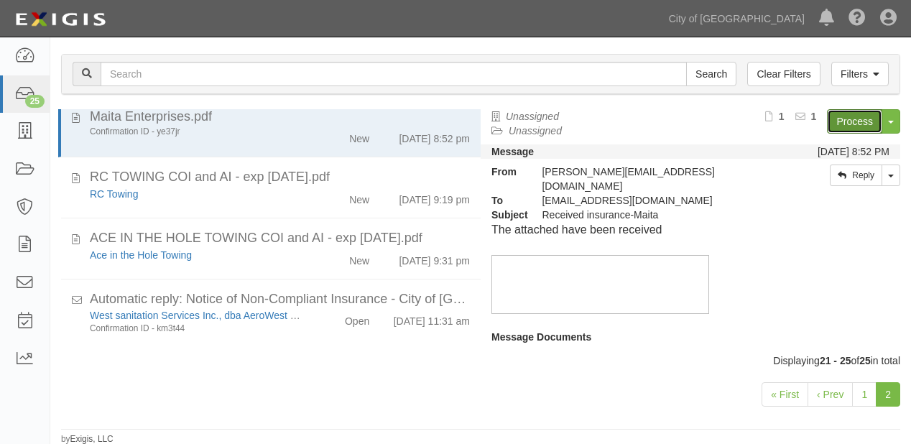
click at [830, 123] on link "Process" at bounding box center [854, 121] width 55 height 24
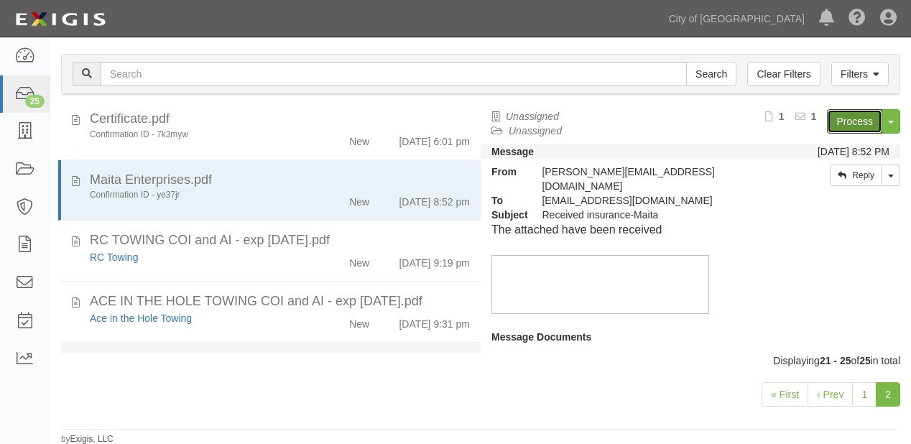
scroll to position [0, 0]
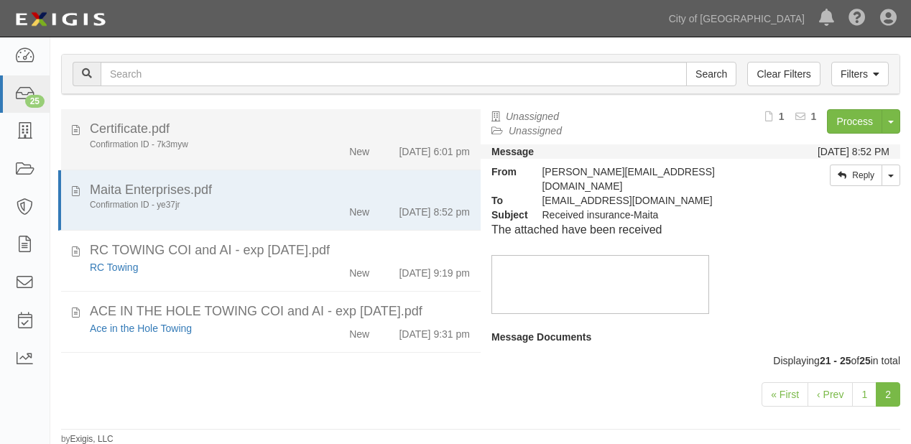
click at [381, 139] on div "[DATE] 6:01 pm" at bounding box center [430, 149] width 101 height 20
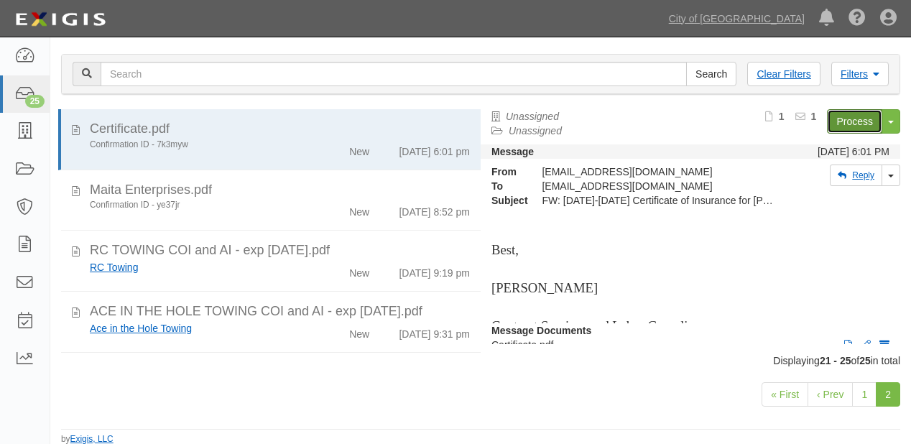
click at [839, 118] on link "Process" at bounding box center [854, 121] width 55 height 24
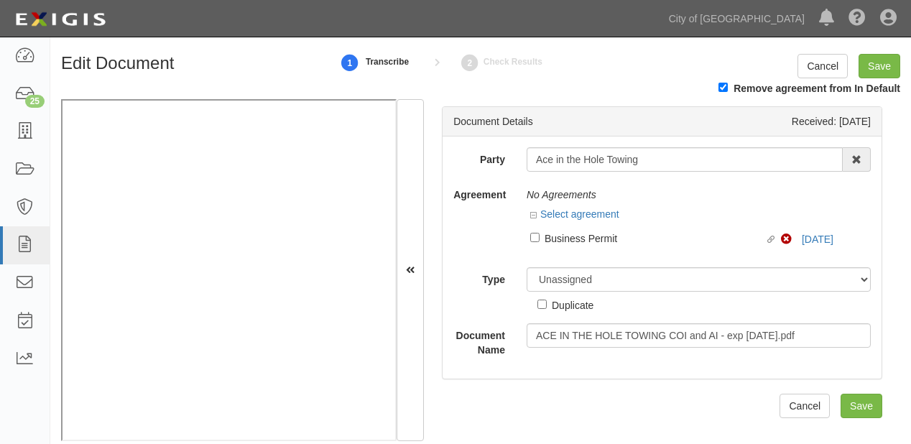
scroll to position [18, 0]
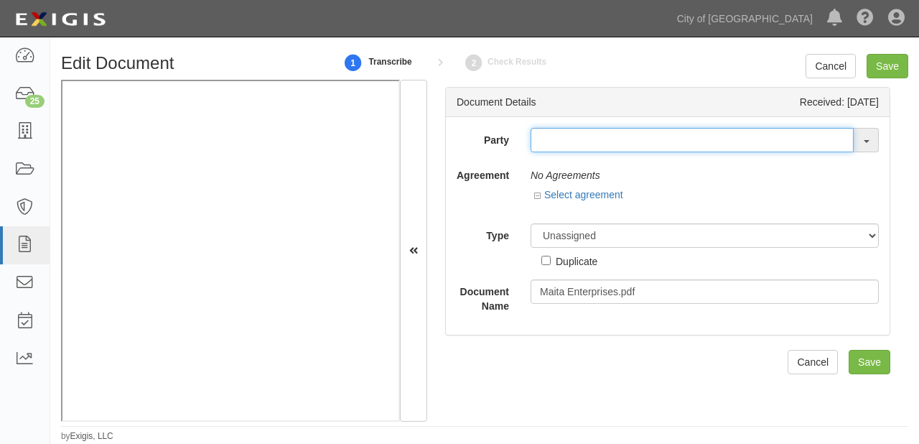
click at [558, 146] on input "text" at bounding box center [692, 140] width 323 height 24
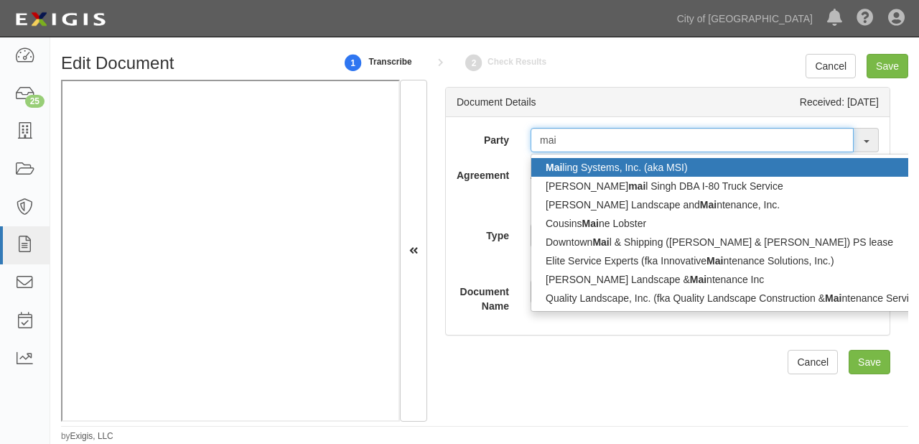
type input "mait"
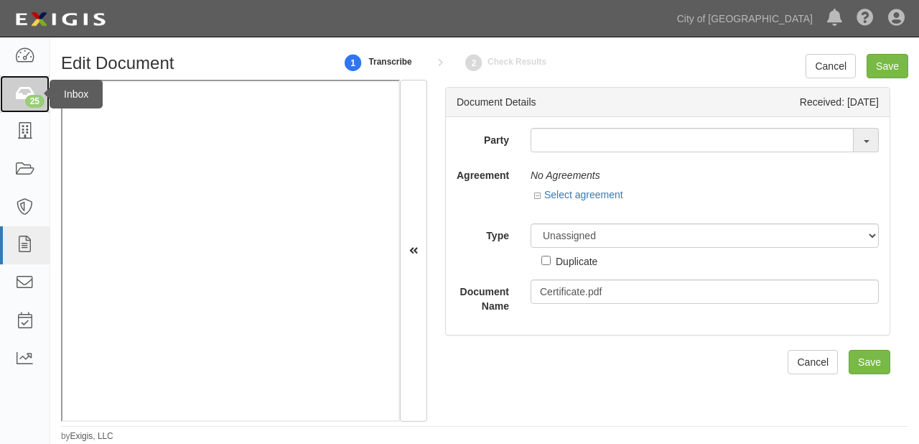
click at [15, 89] on icon at bounding box center [24, 94] width 20 height 17
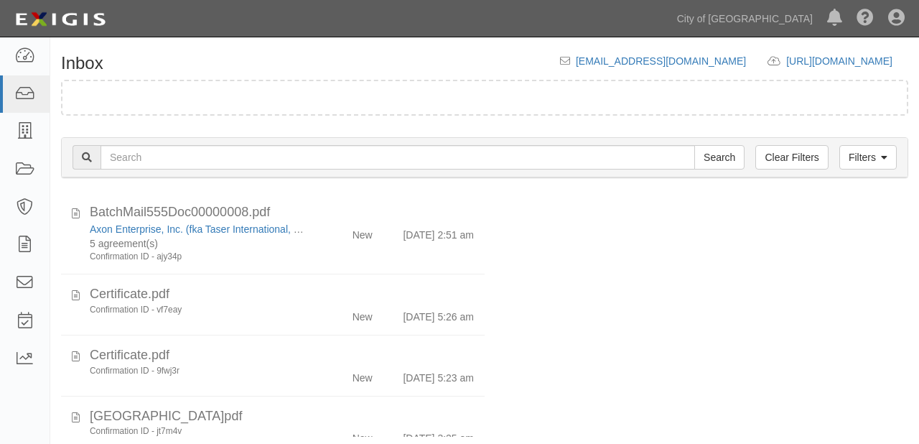
click at [778, 0] on ul "City of [GEOGRAPHIC_DATA] [GEOGRAPHIC_DATA] THD [GEOGRAPHIC_DATA] Merchandising…" at bounding box center [794, 18] width 249 height 37
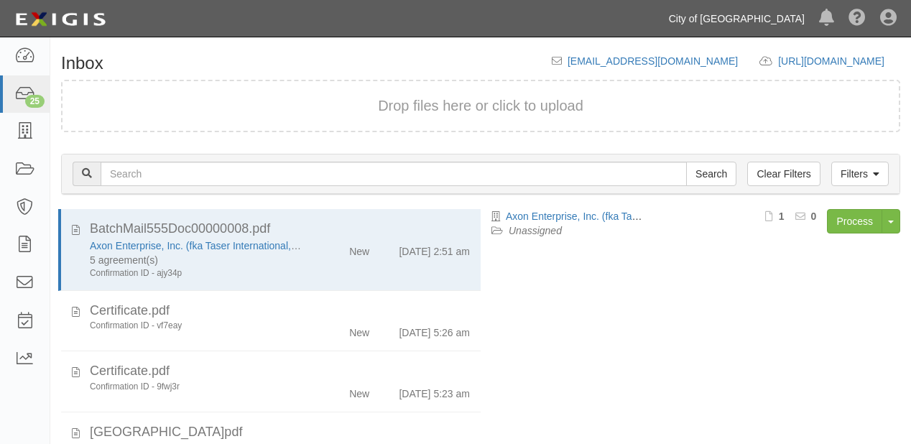
click at [771, 20] on link "City of [GEOGRAPHIC_DATA]" at bounding box center [736, 18] width 150 height 29
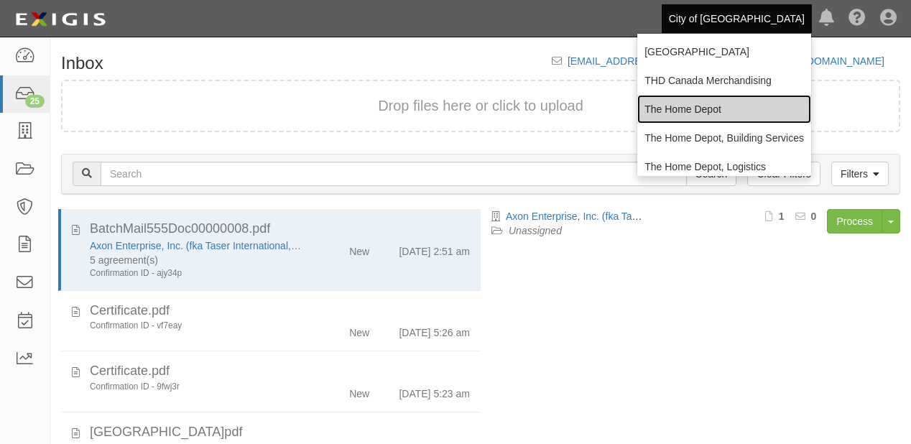
click at [708, 112] on link "The Home Depot" at bounding box center [724, 109] width 174 height 29
